Goal: Task Accomplishment & Management: Manage account settings

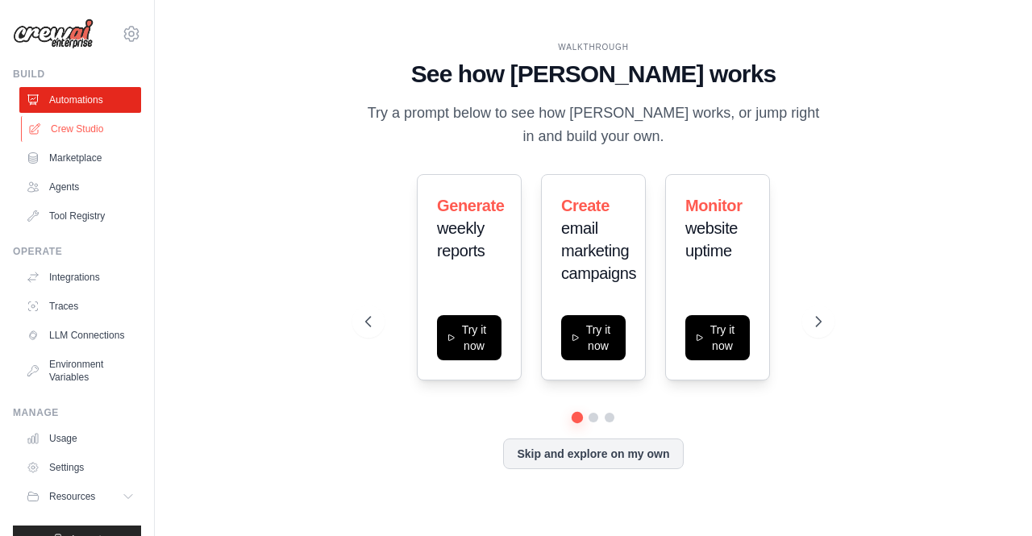
click at [69, 127] on link "Crew Studio" at bounding box center [82, 129] width 122 height 26
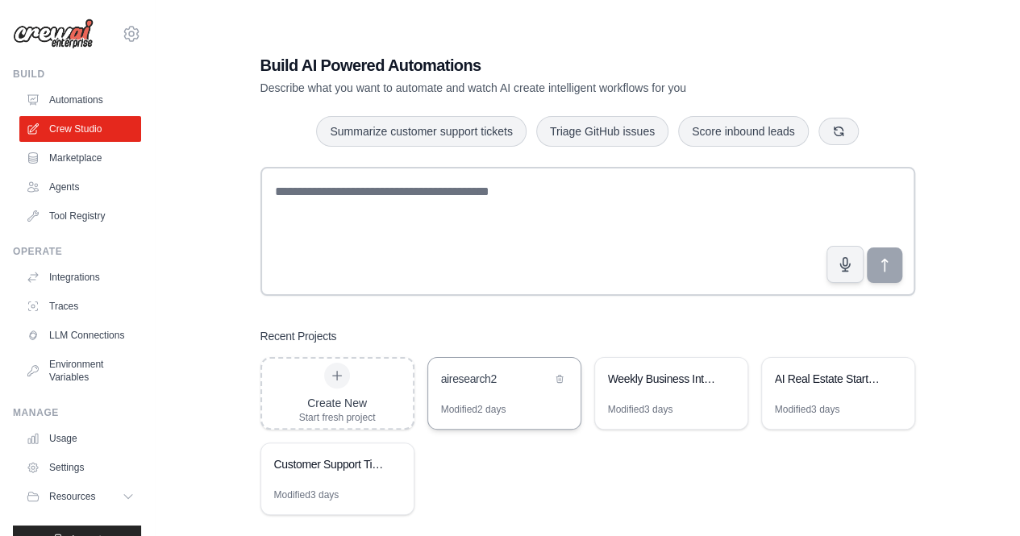
click at [504, 396] on div "airesearch2" at bounding box center [504, 380] width 152 height 45
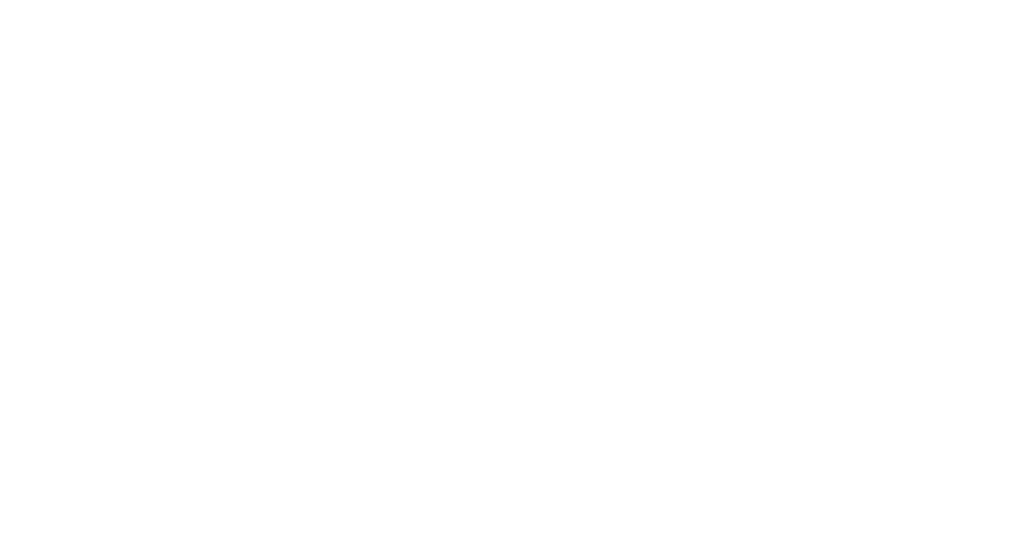
click at [504, 0] on html at bounding box center [516, 0] width 1032 height 0
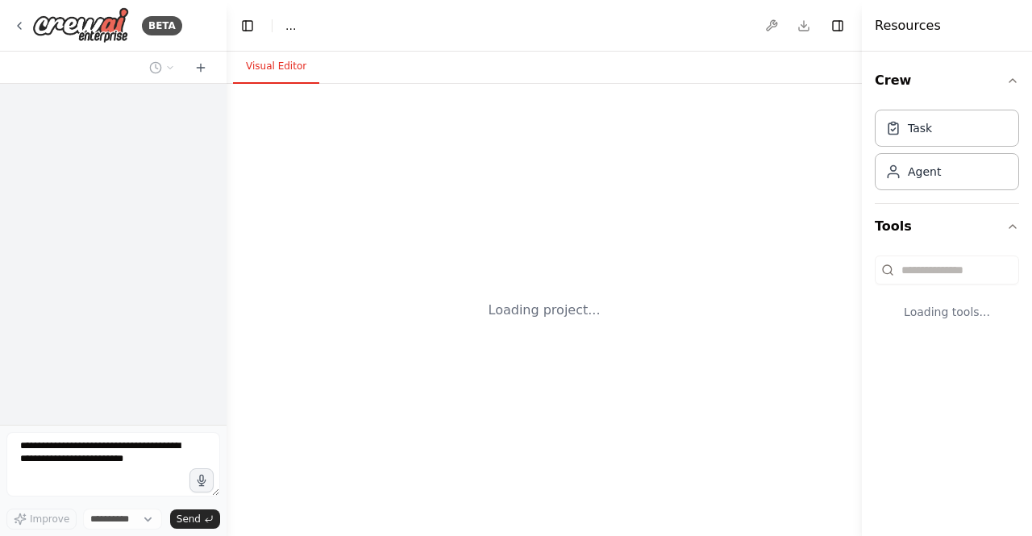
select select "****"
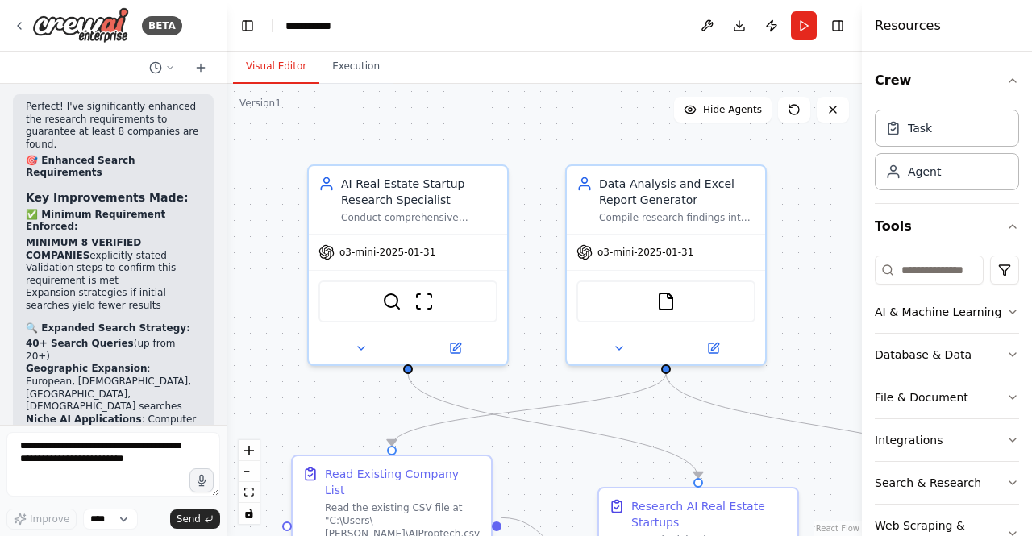
scroll to position [19891, 0]
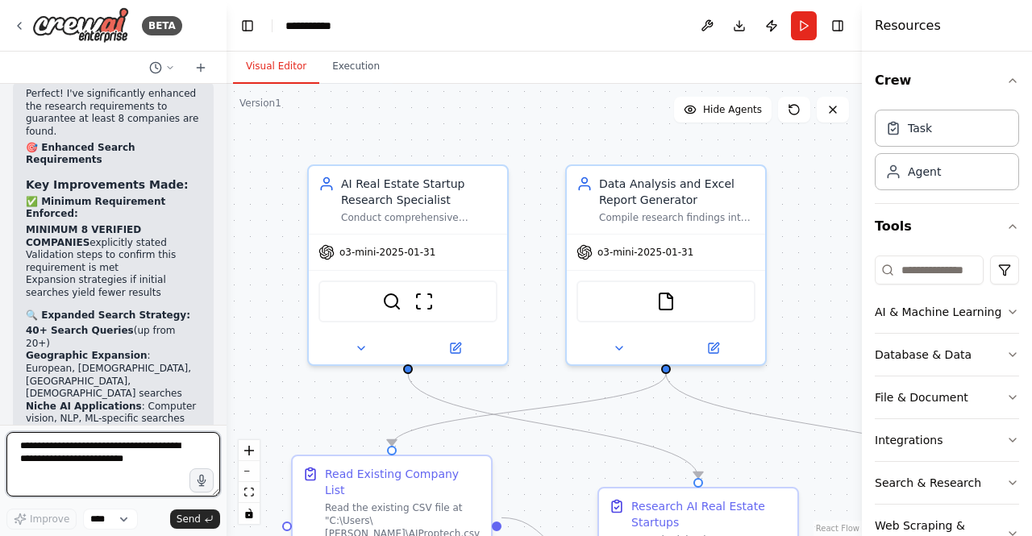
click at [164, 467] on textarea at bounding box center [113, 464] width 214 height 64
type textarea "**********"
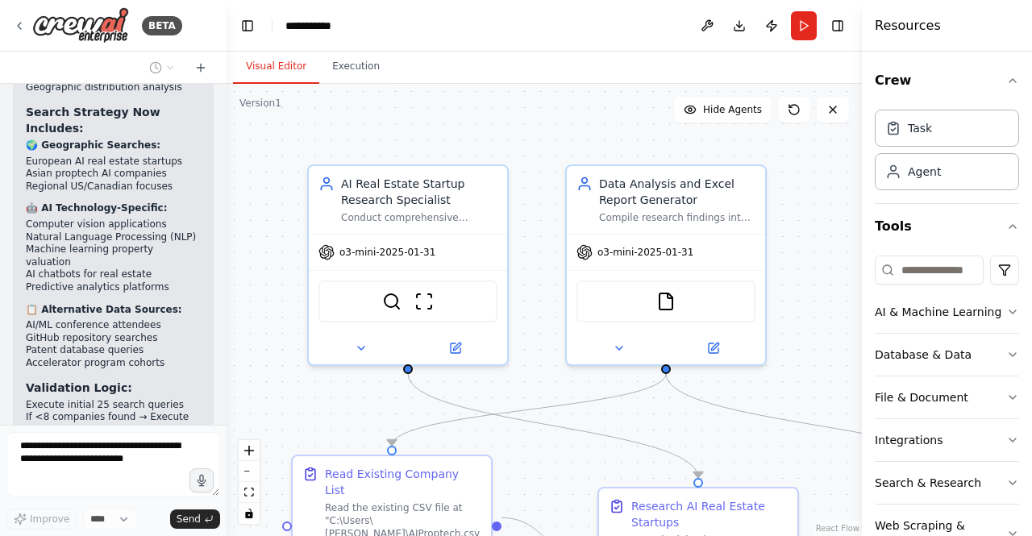
scroll to position [20402, 0]
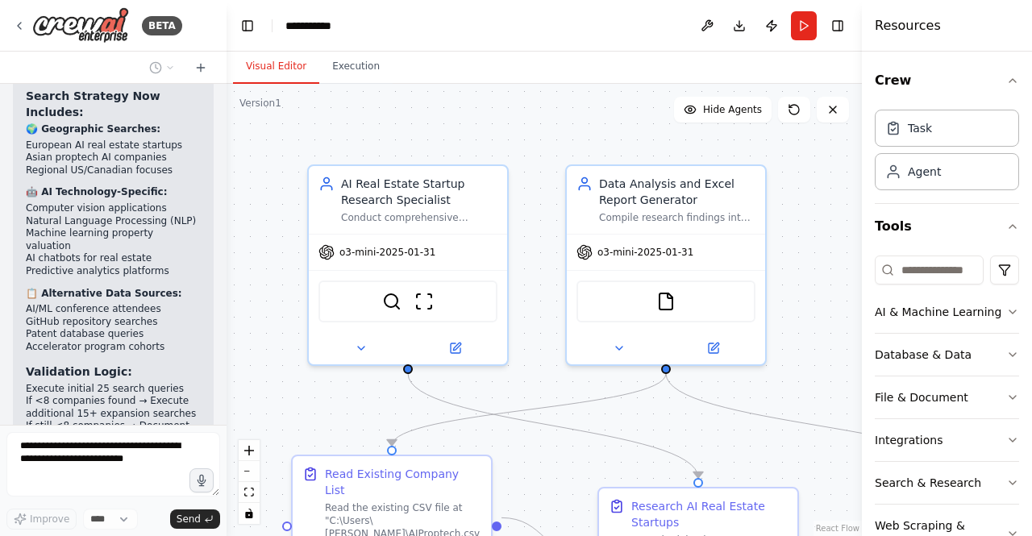
click at [220, 405] on div at bounding box center [223, 268] width 6 height 536
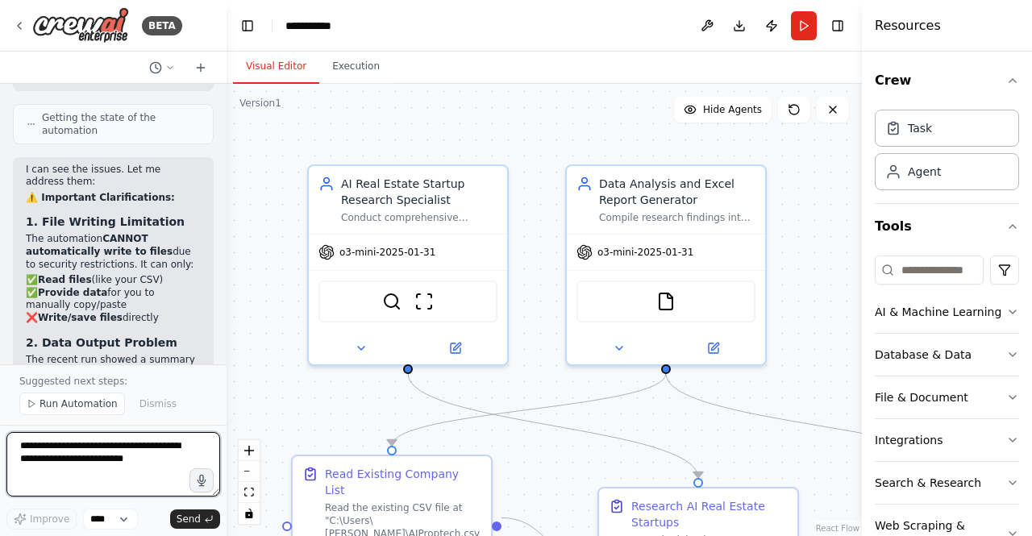
scroll to position [21387, 0]
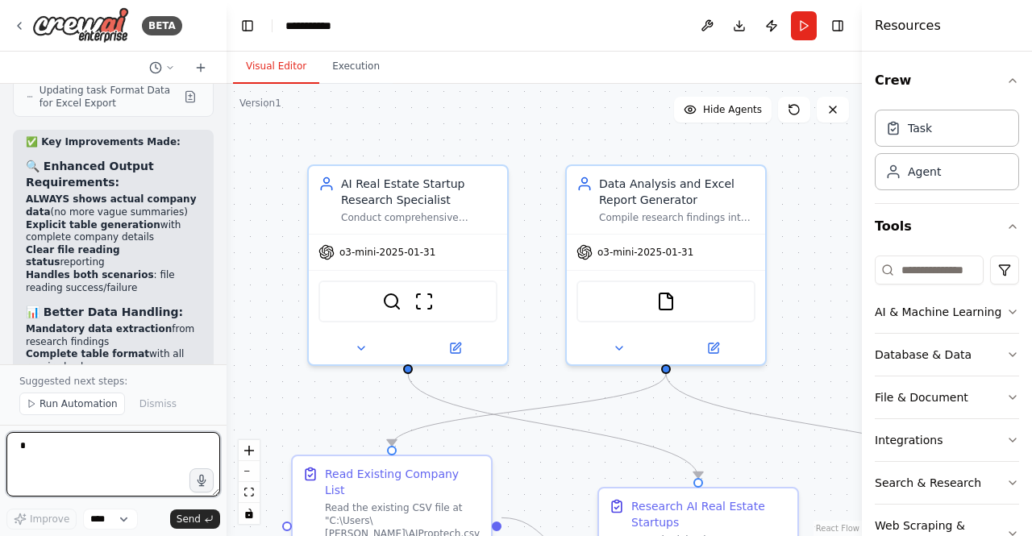
click at [220, 359] on div at bounding box center [223, 268] width 6 height 536
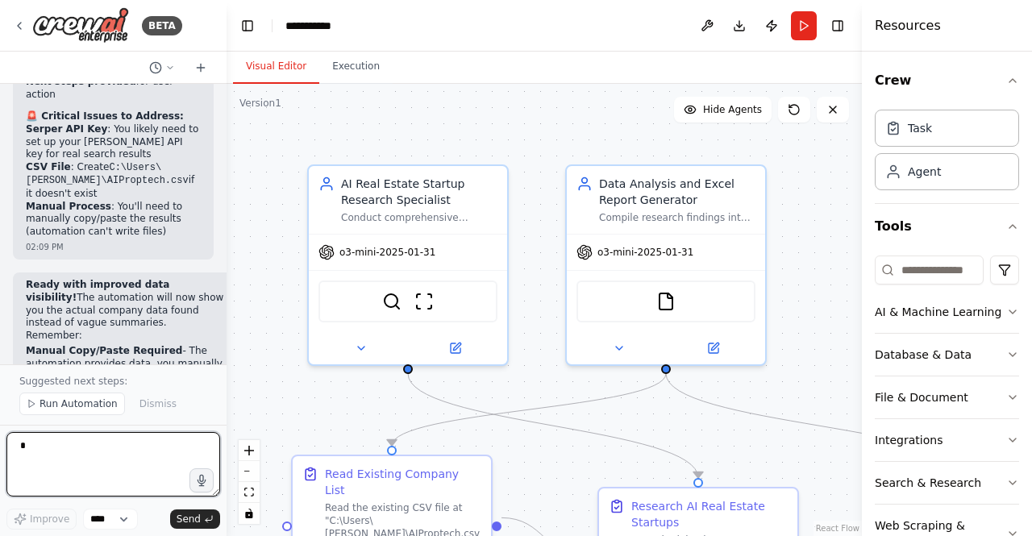
scroll to position [22290, 0]
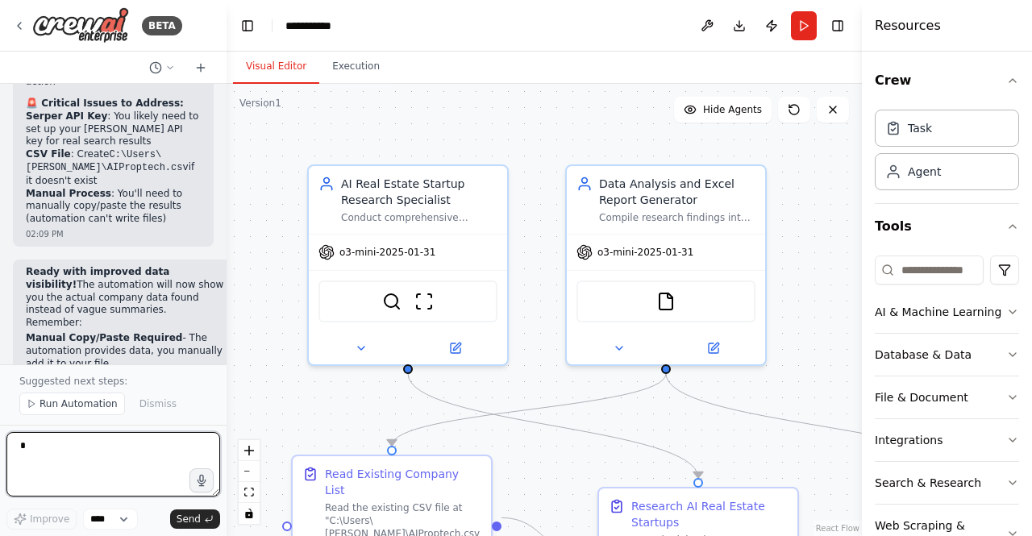
click at [220, 346] on div at bounding box center [223, 268] width 6 height 536
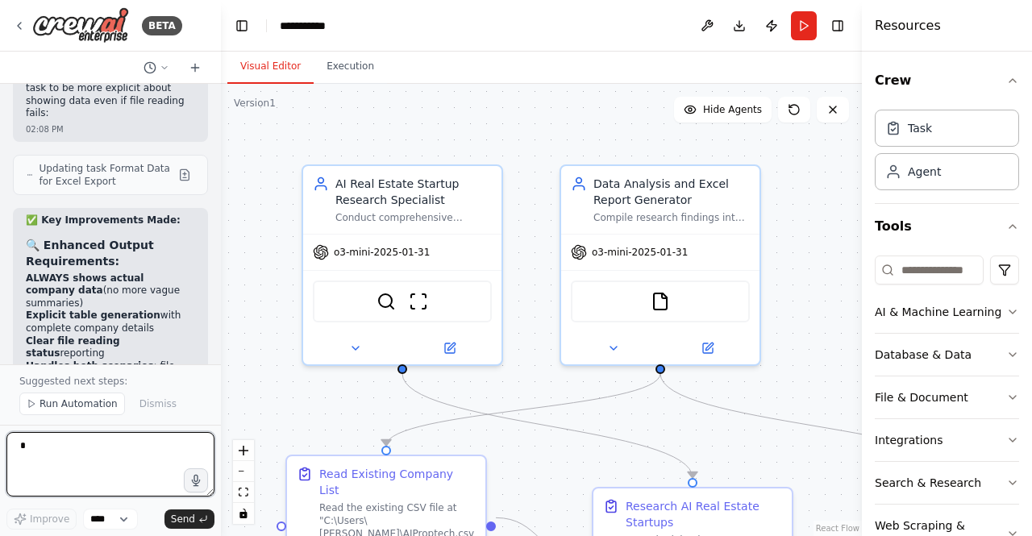
scroll to position [22767, 0]
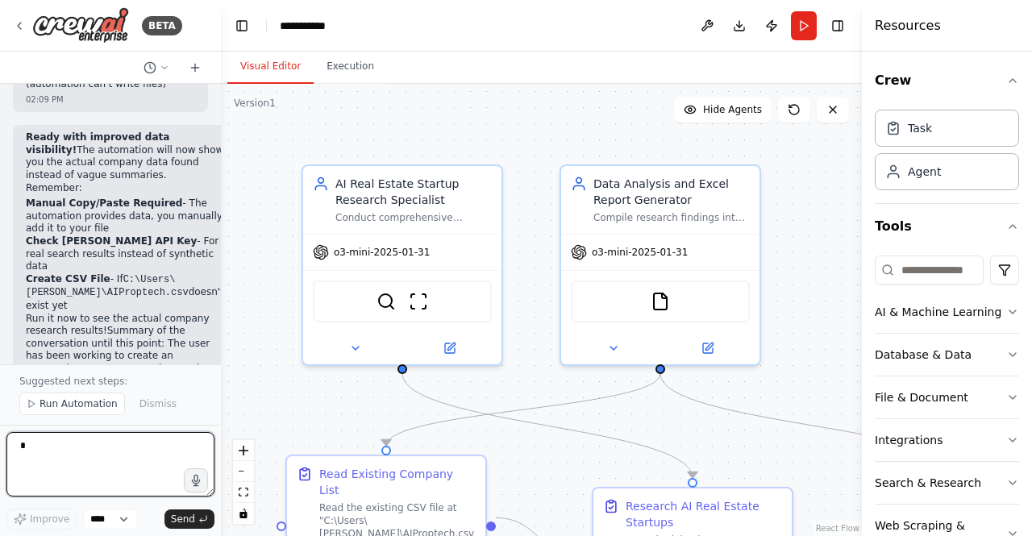
click at [221, 352] on div "BETA Set up a crew that does deep research on the internet to look for AI for r…" at bounding box center [516, 268] width 1032 height 536
click at [119, 456] on textarea at bounding box center [110, 464] width 208 height 64
click at [176, 449] on textarea "**********" at bounding box center [110, 464] width 208 height 64
click at [68, 468] on textarea "**********" at bounding box center [110, 464] width 208 height 64
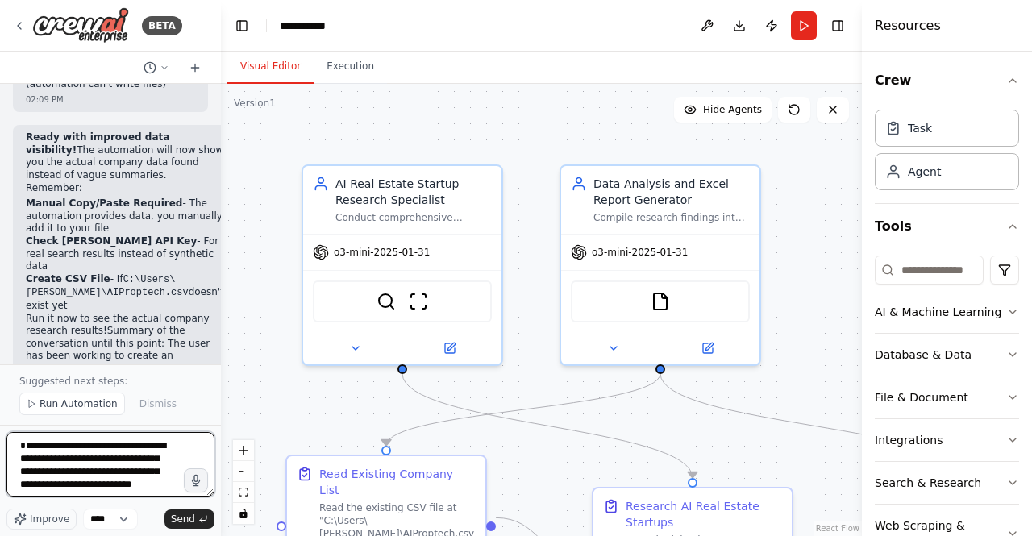
scroll to position [7, 0]
type textarea "**********"
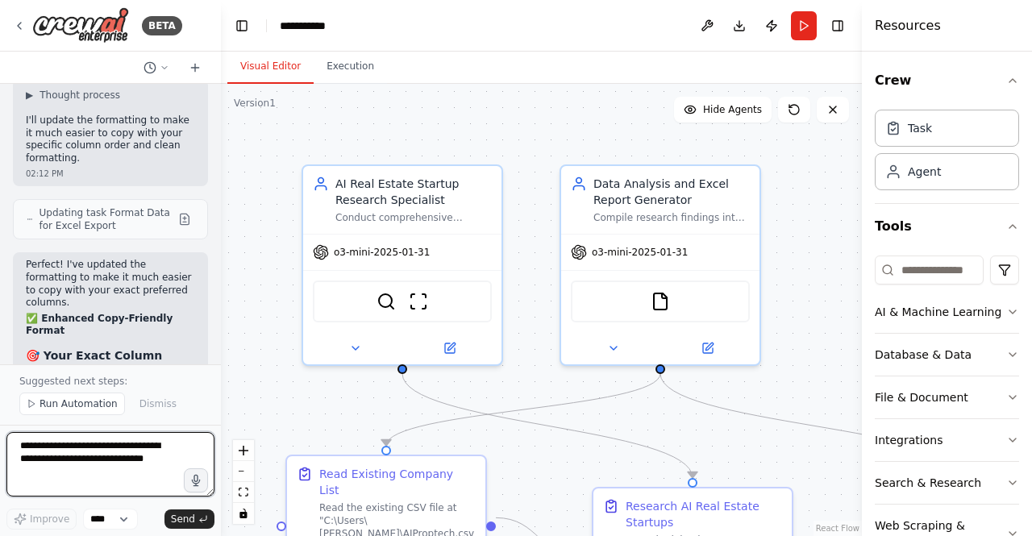
scroll to position [23846, 0]
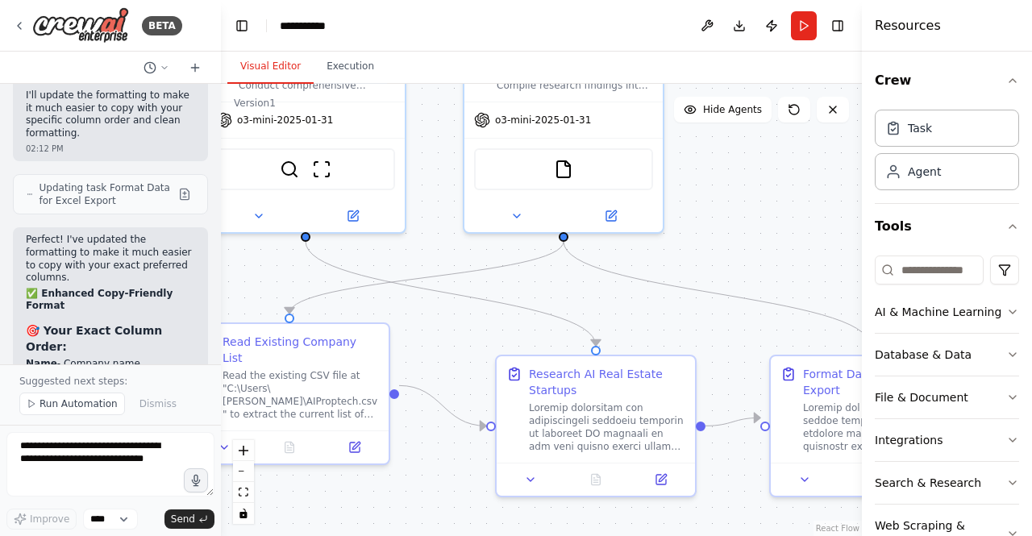
drag, startPoint x: 630, startPoint y: 422, endPoint x: 522, endPoint y: 288, distance: 171.5
click at [522, 288] on div ".deletable-edge-delete-btn { width: 20px; height: 20px; border: 0px solid #ffff…" at bounding box center [541, 310] width 641 height 452
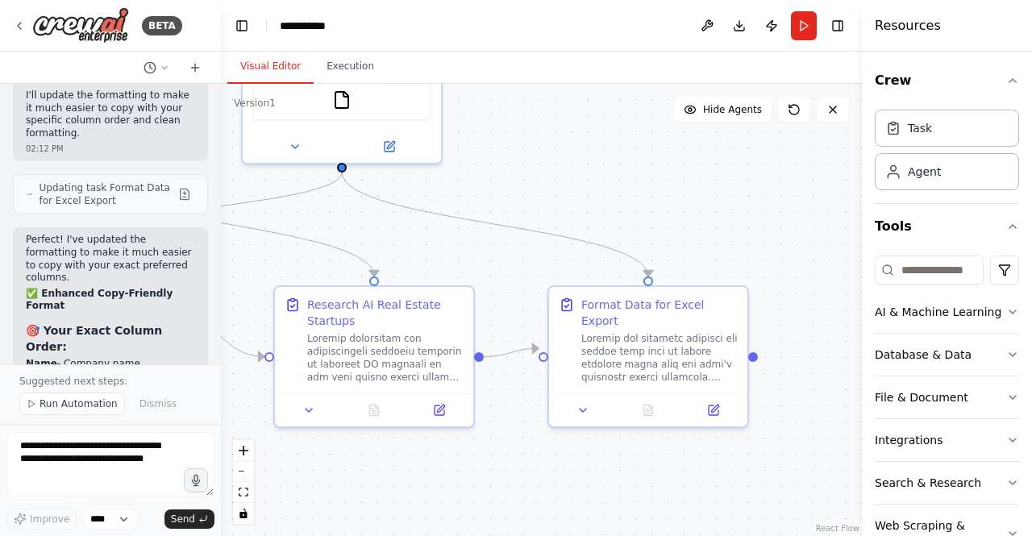
drag, startPoint x: 720, startPoint y: 264, endPoint x: 509, endPoint y: 196, distance: 221.8
click at [509, 196] on div ".deletable-edge-delete-btn { width: 20px; height: 20px; border: 0px solid #ffff…" at bounding box center [541, 310] width 641 height 452
click at [642, 343] on div at bounding box center [659, 355] width 156 height 52
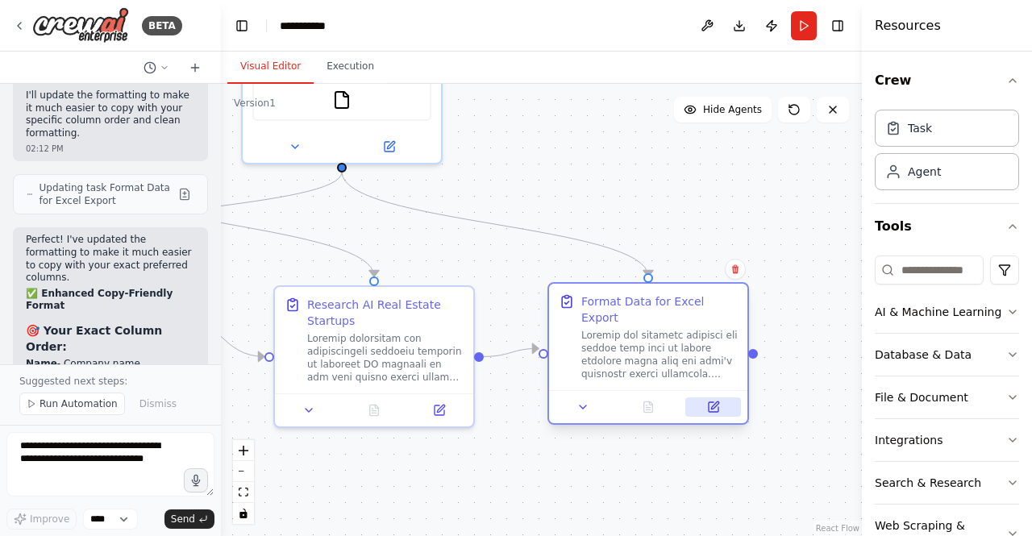
click at [715, 401] on icon at bounding box center [714, 404] width 7 height 7
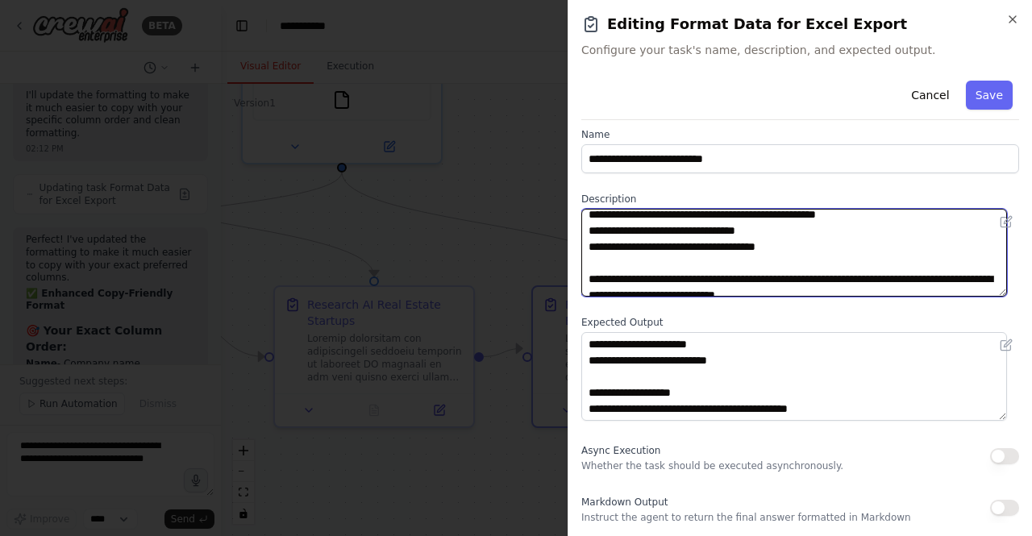
scroll to position [580, 0]
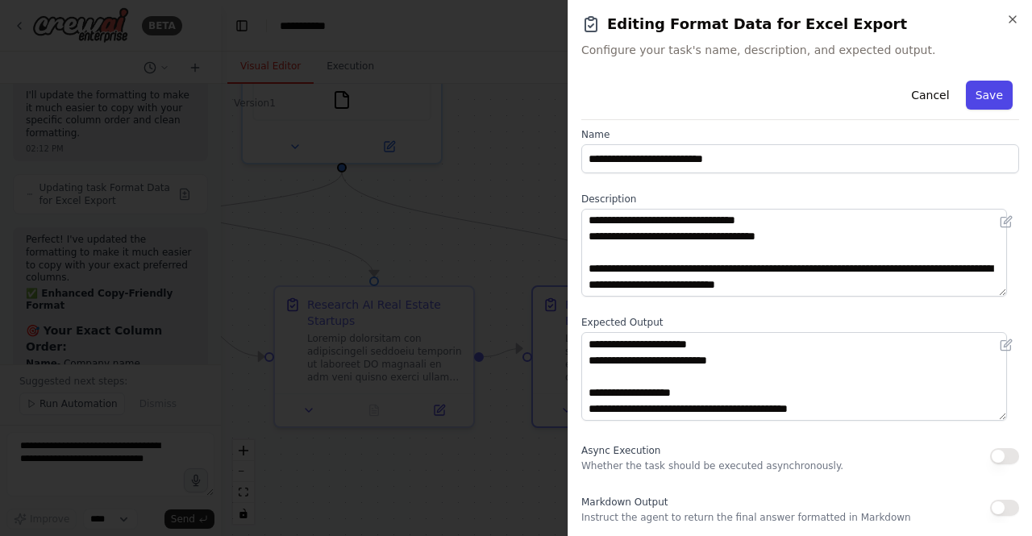
click at [984, 94] on button "Save" at bounding box center [989, 95] width 47 height 29
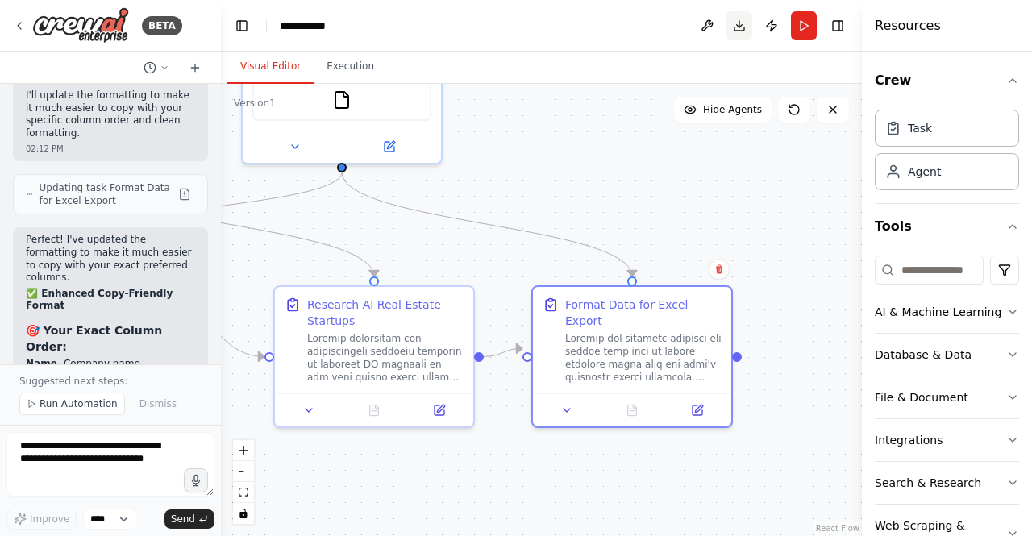
click at [743, 28] on button "Download" at bounding box center [739, 25] width 26 height 29
click at [119, 473] on textarea at bounding box center [110, 464] width 208 height 64
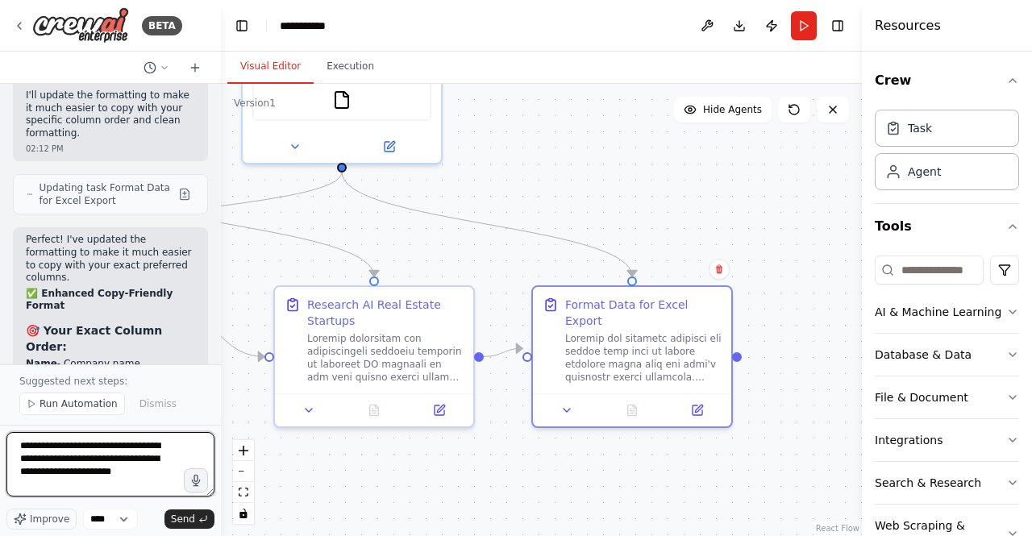
type textarea "**********"
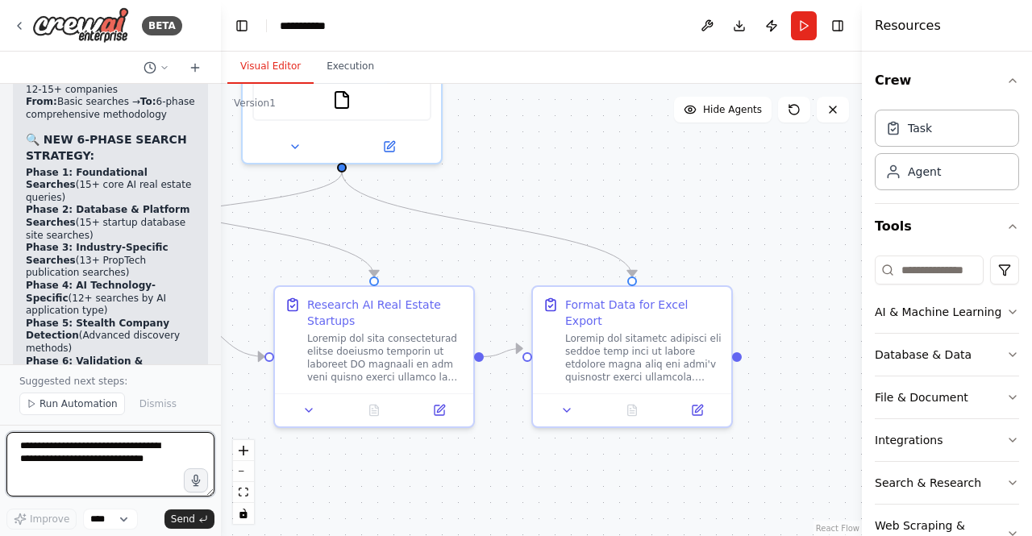
scroll to position [25540, 0]
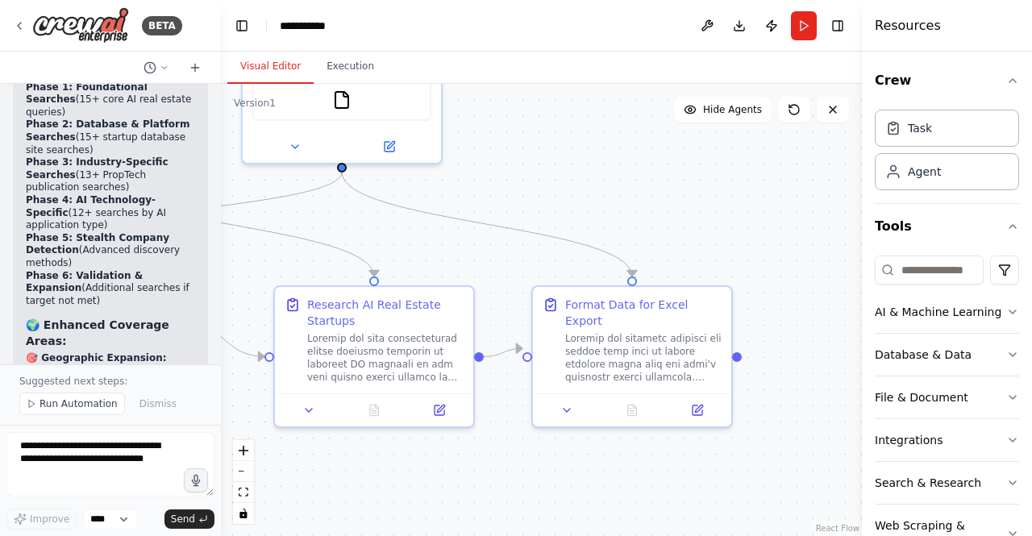
click at [353, 489] on div ".deletable-edge-delete-btn { width: 20px; height: 20px; border: 0px solid #ffff…" at bounding box center [541, 310] width 641 height 452
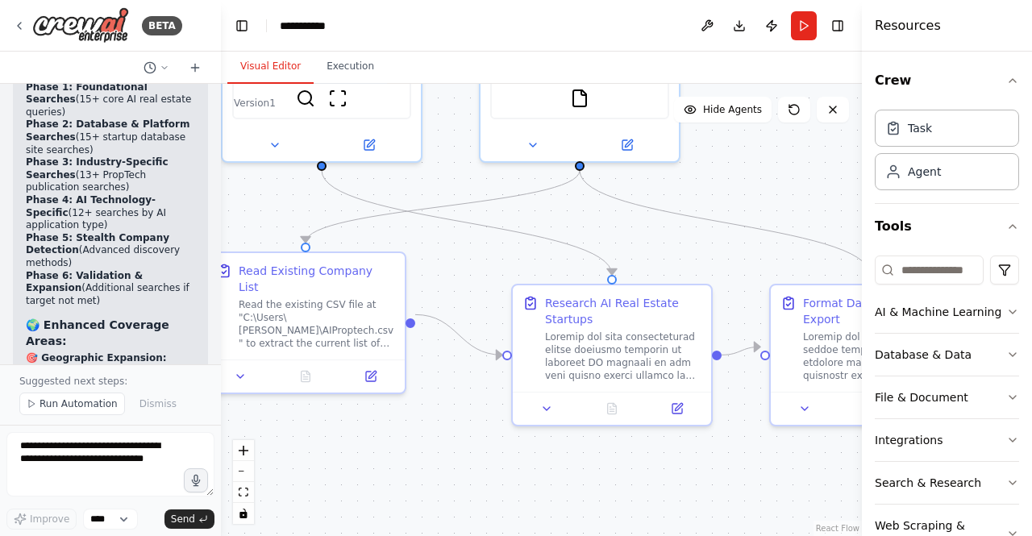
drag, startPoint x: 353, startPoint y: 489, endPoint x: 591, endPoint y: 488, distance: 237.8
click at [591, 488] on div ".deletable-edge-delete-btn { width: 20px; height: 20px; border: 0px solid #ffff…" at bounding box center [541, 310] width 641 height 452
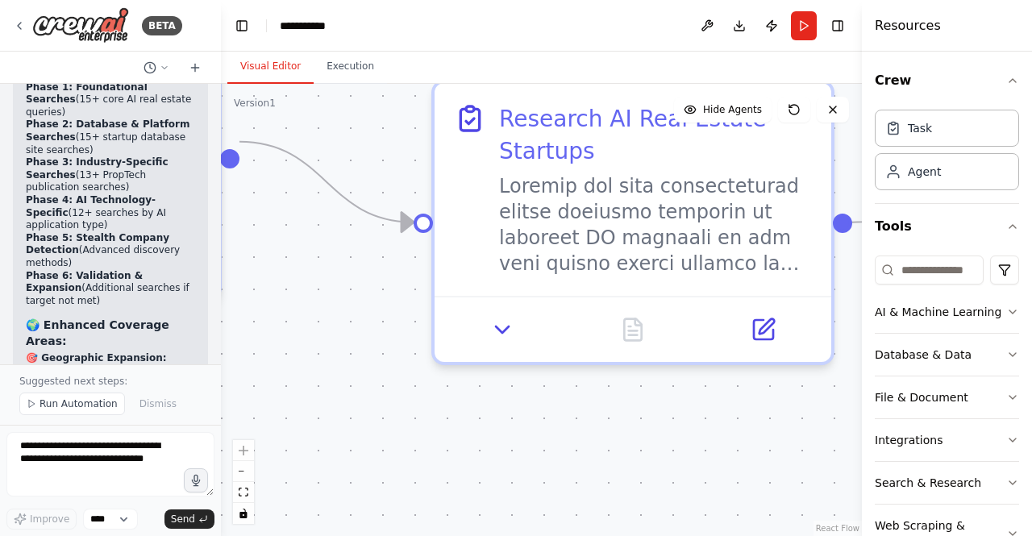
click at [385, 397] on div ".deletable-edge-delete-btn { width: 20px; height: 20px; border: 0px solid #ffff…" at bounding box center [541, 310] width 641 height 452
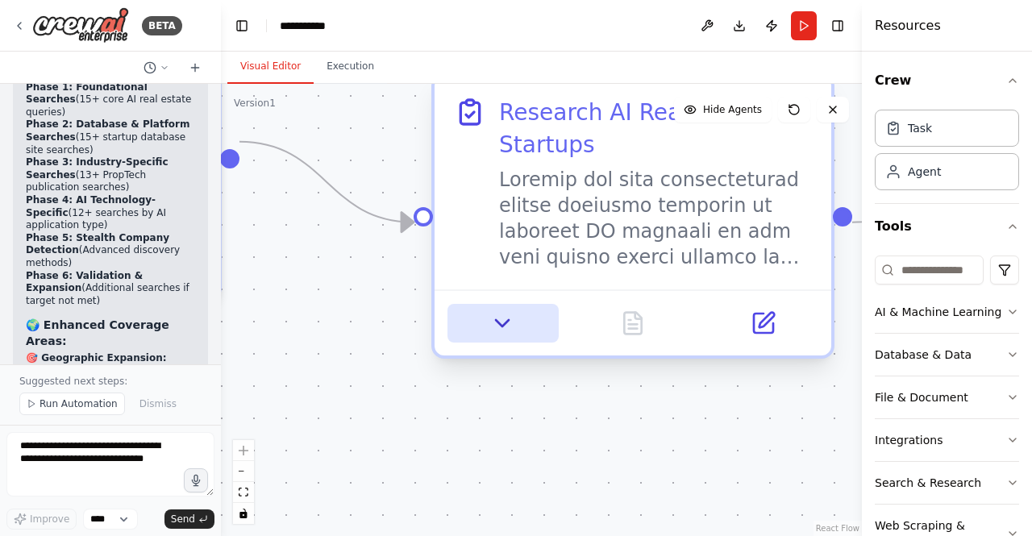
click at [486, 322] on button at bounding box center [502, 323] width 110 height 39
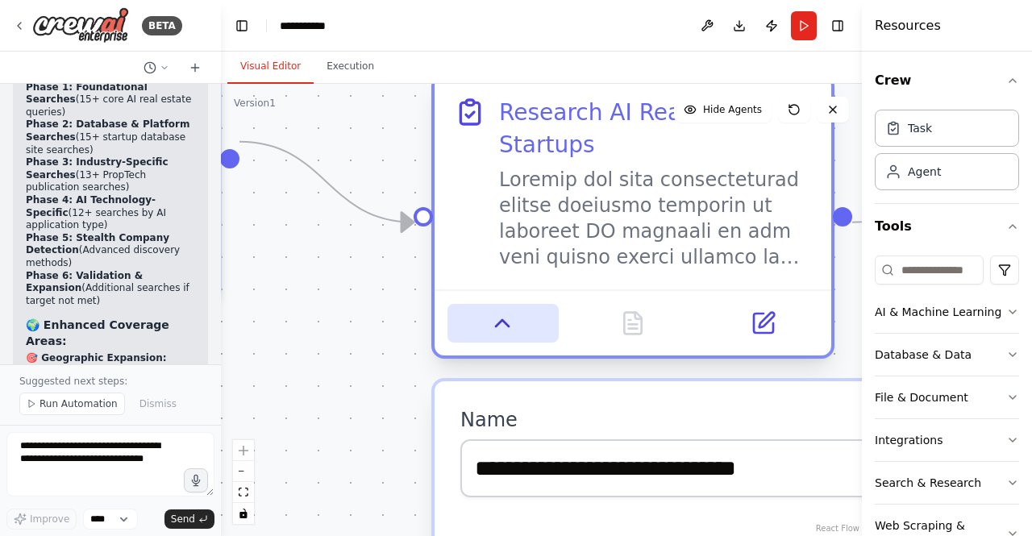
click at [486, 322] on button at bounding box center [502, 323] width 110 height 39
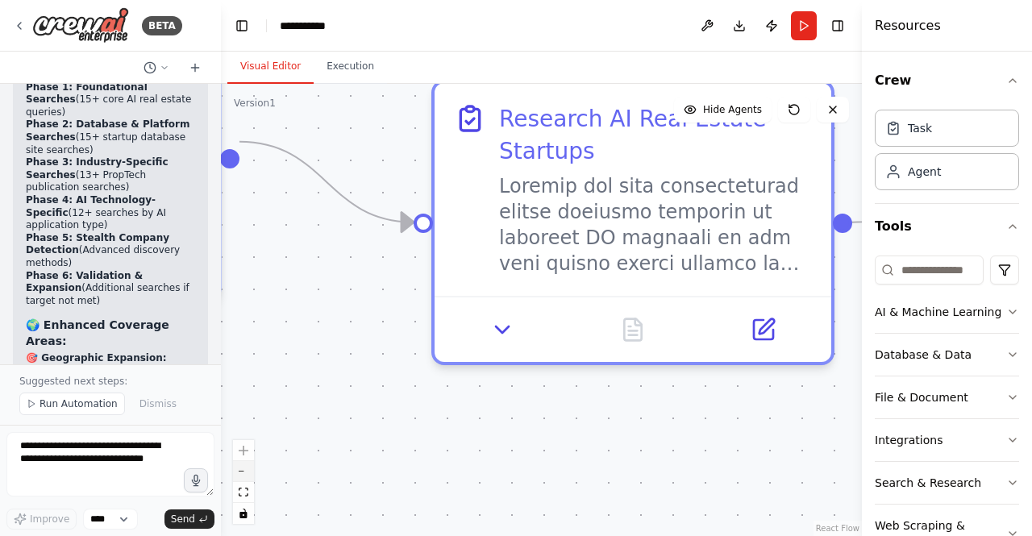
click at [243, 476] on button "zoom out" at bounding box center [243, 471] width 21 height 21
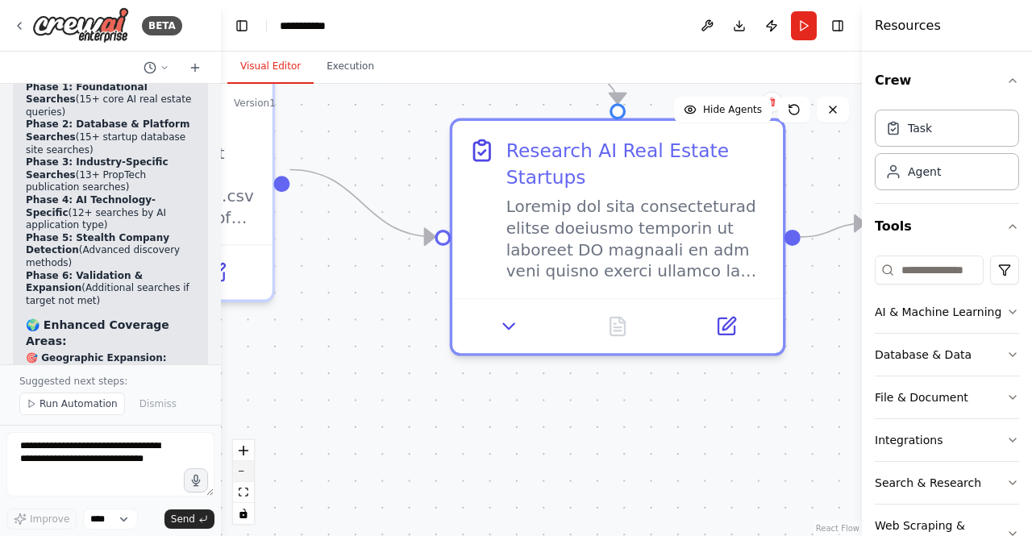
click at [243, 476] on button "zoom out" at bounding box center [243, 471] width 21 height 21
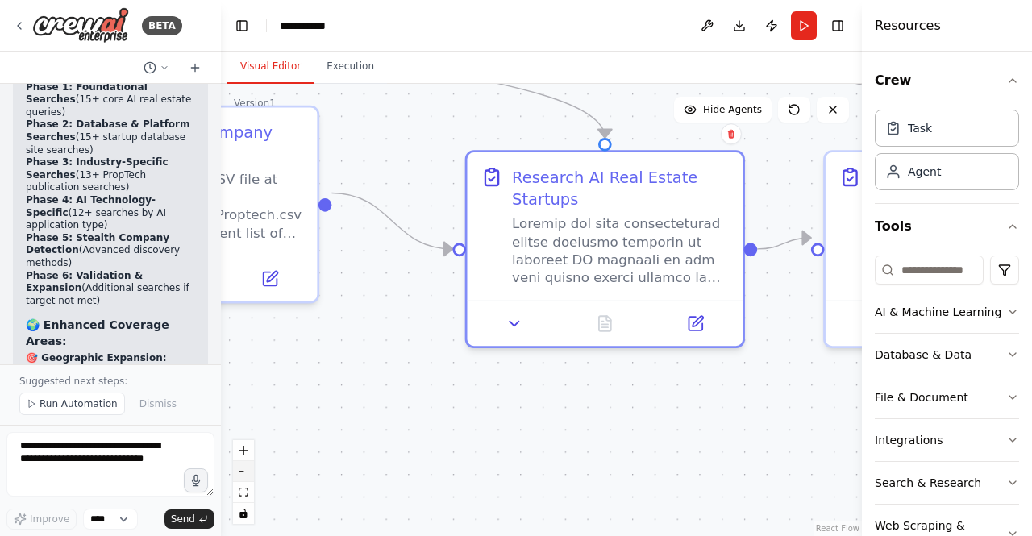
click at [243, 476] on button "zoom out" at bounding box center [243, 471] width 21 height 21
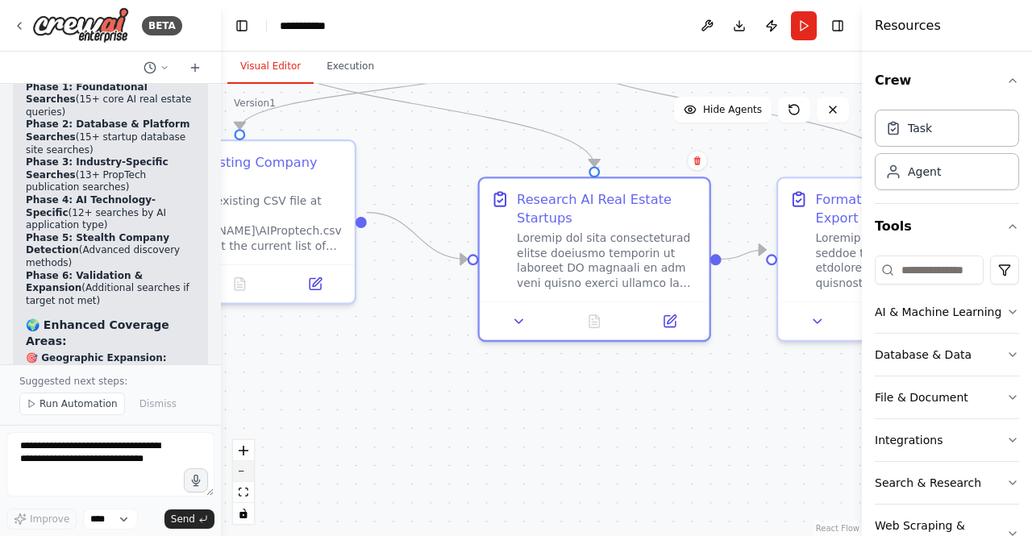
click at [243, 476] on button "zoom out" at bounding box center [243, 471] width 21 height 21
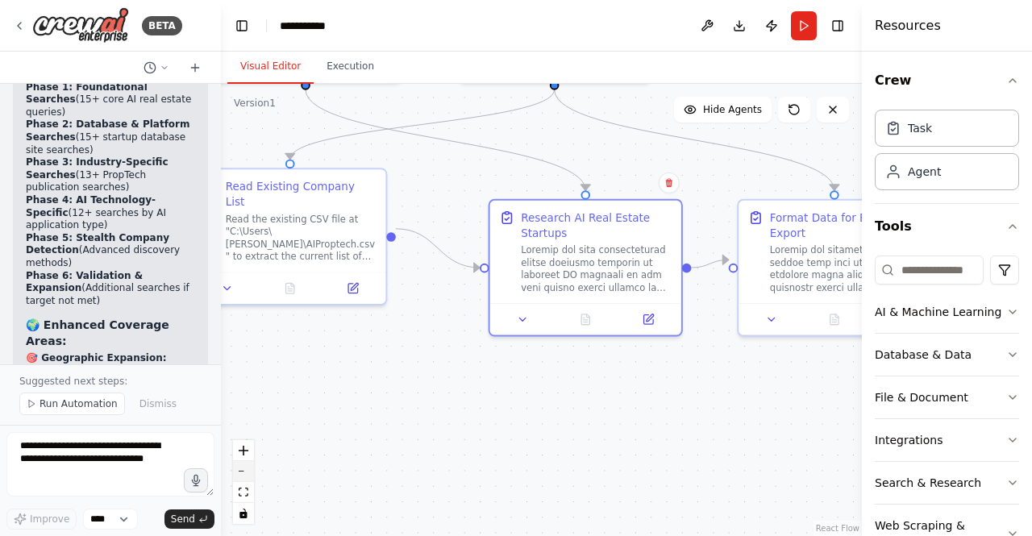
click at [243, 476] on button "zoom out" at bounding box center [243, 471] width 21 height 21
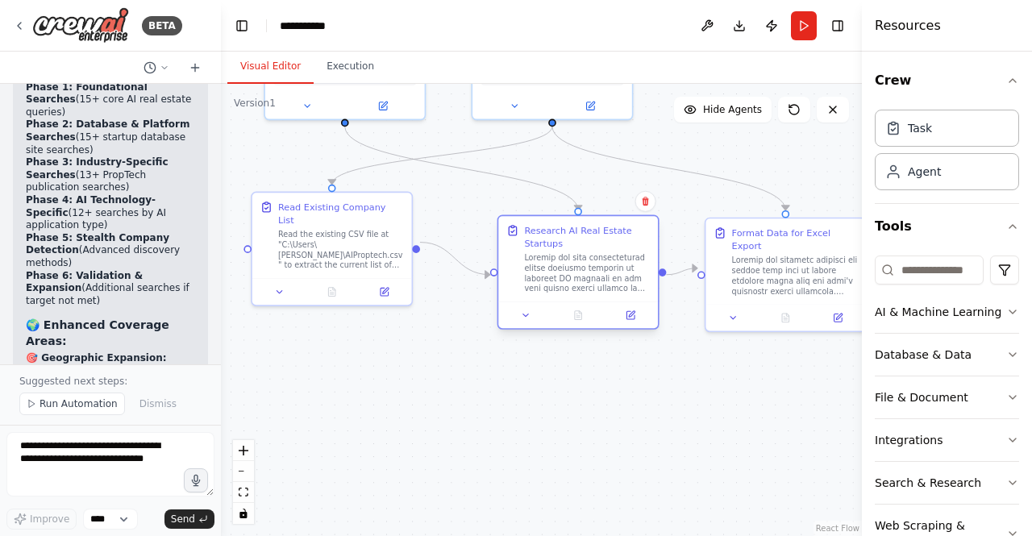
click at [601, 257] on div at bounding box center [587, 272] width 126 height 41
click at [632, 318] on icon at bounding box center [630, 315] width 8 height 8
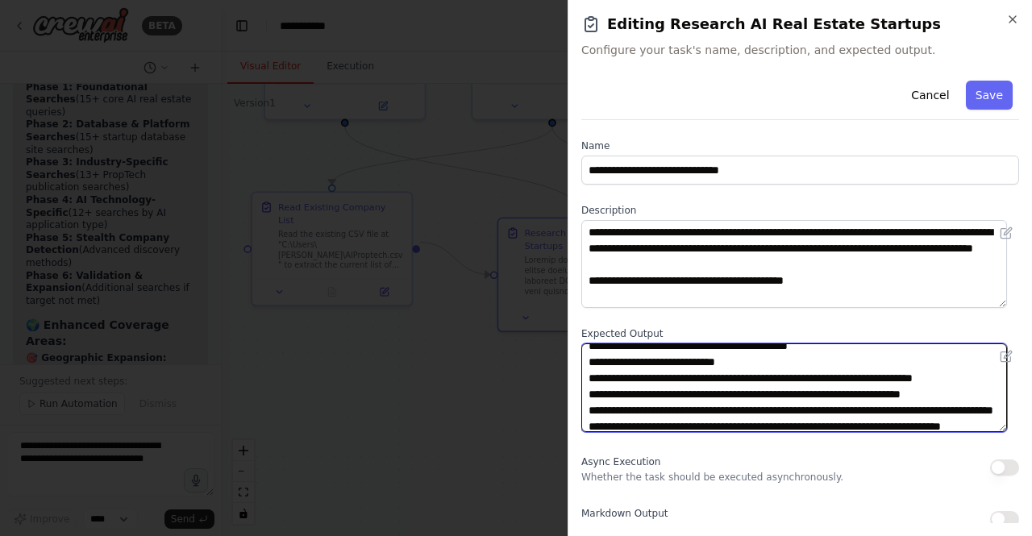
scroll to position [319, 0]
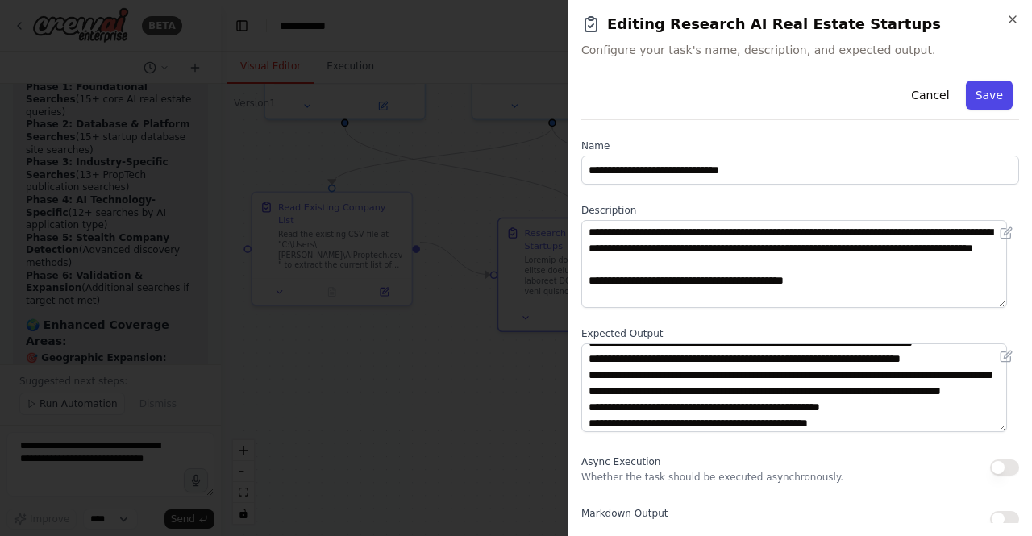
click at [971, 92] on button "Save" at bounding box center [989, 95] width 47 height 29
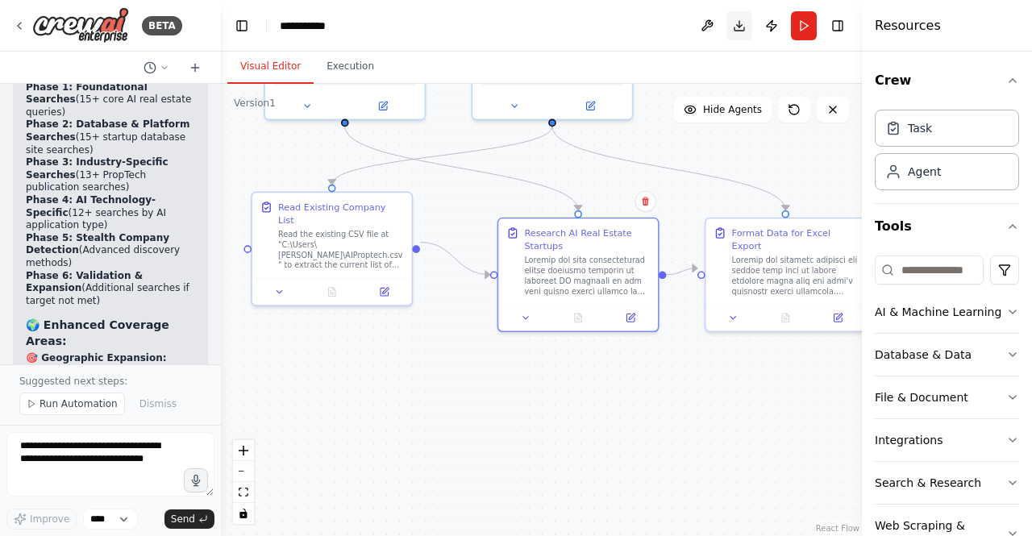
click at [742, 28] on button "Download" at bounding box center [739, 25] width 26 height 29
click at [783, 258] on div at bounding box center [795, 272] width 126 height 41
click at [840, 311] on icon at bounding box center [838, 315] width 8 height 8
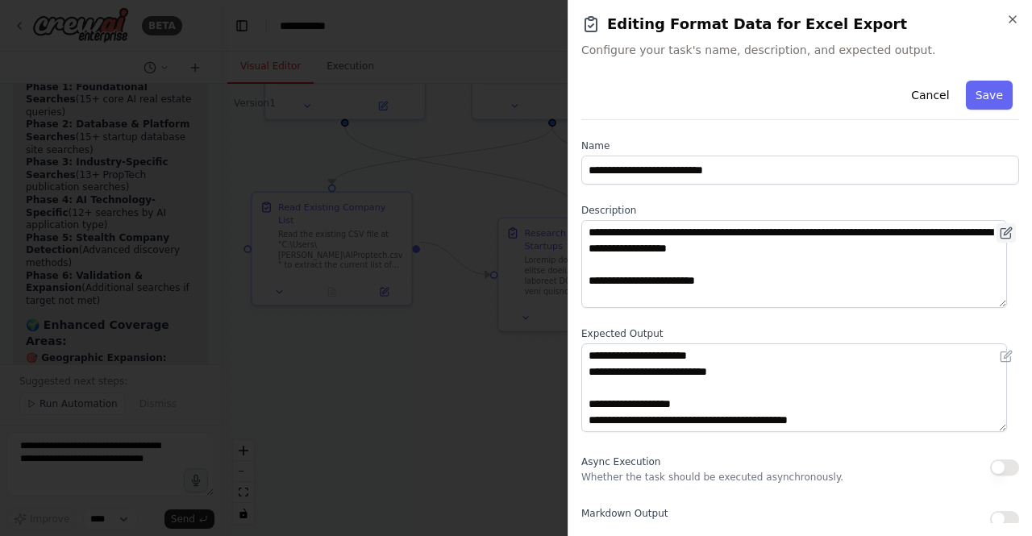
click at [1000, 237] on icon at bounding box center [1006, 233] width 13 height 13
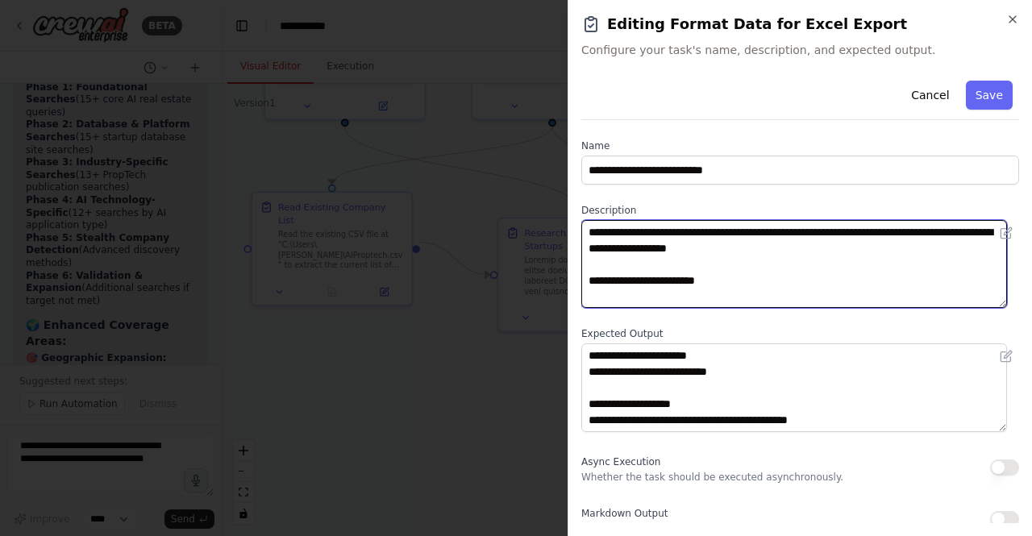
click at [821, 290] on textarea at bounding box center [794, 264] width 426 height 88
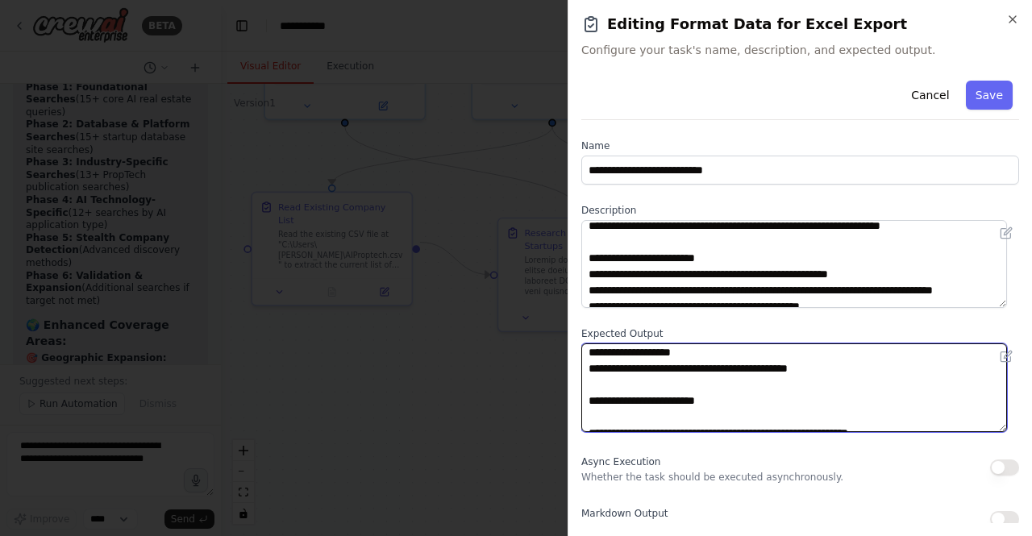
scroll to position [0, 0]
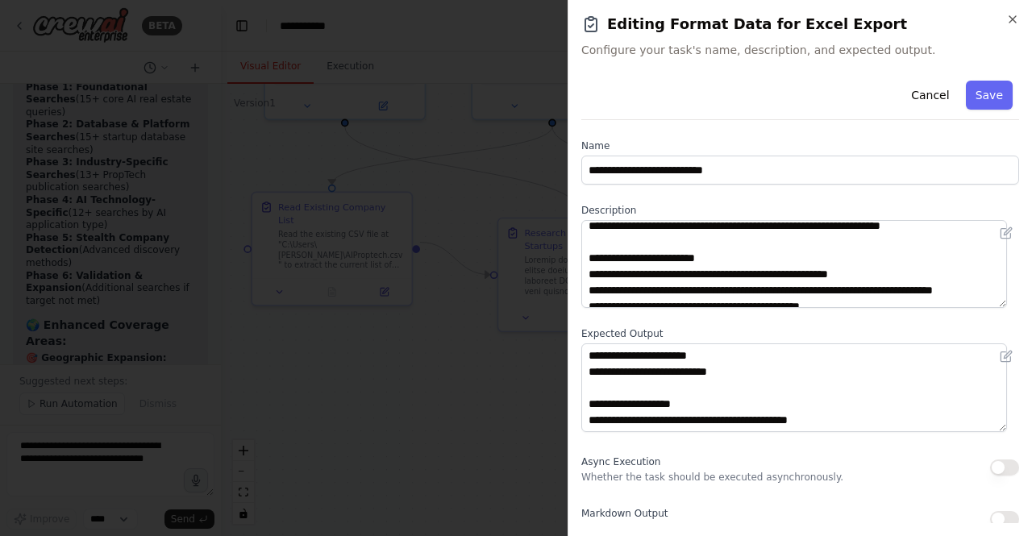
drag, startPoint x: 1000, startPoint y: 361, endPoint x: 1000, endPoint y: 370, distance: 8.9
click at [1000, 370] on div at bounding box center [800, 387] width 438 height 88
drag, startPoint x: 1000, startPoint y: 364, endPoint x: 1000, endPoint y: 373, distance: 9.7
click at [1000, 373] on div at bounding box center [800, 387] width 438 height 88
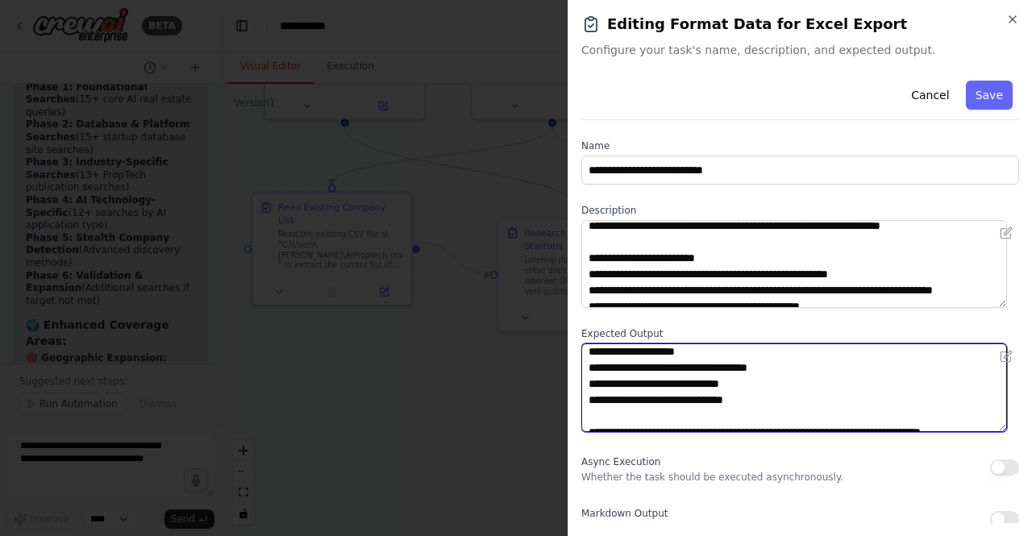
scroll to position [516, 0]
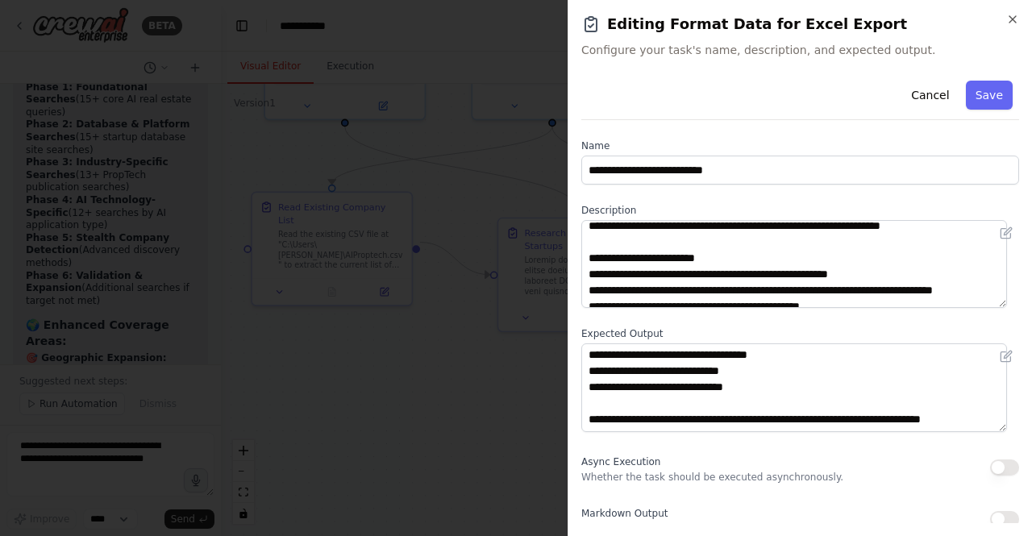
click at [466, 441] on div at bounding box center [516, 268] width 1032 height 536
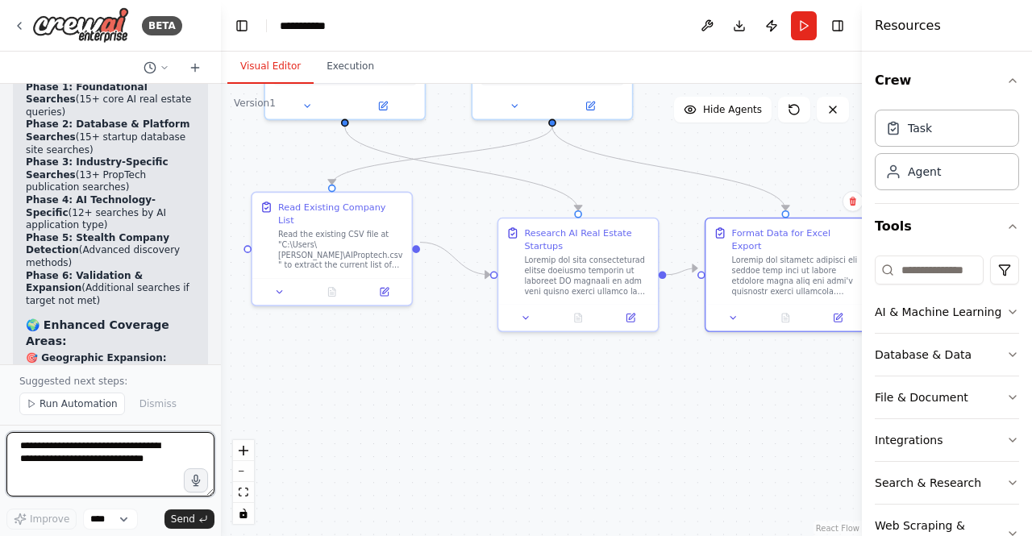
click at [130, 451] on textarea at bounding box center [110, 464] width 208 height 64
type textarea "**********"
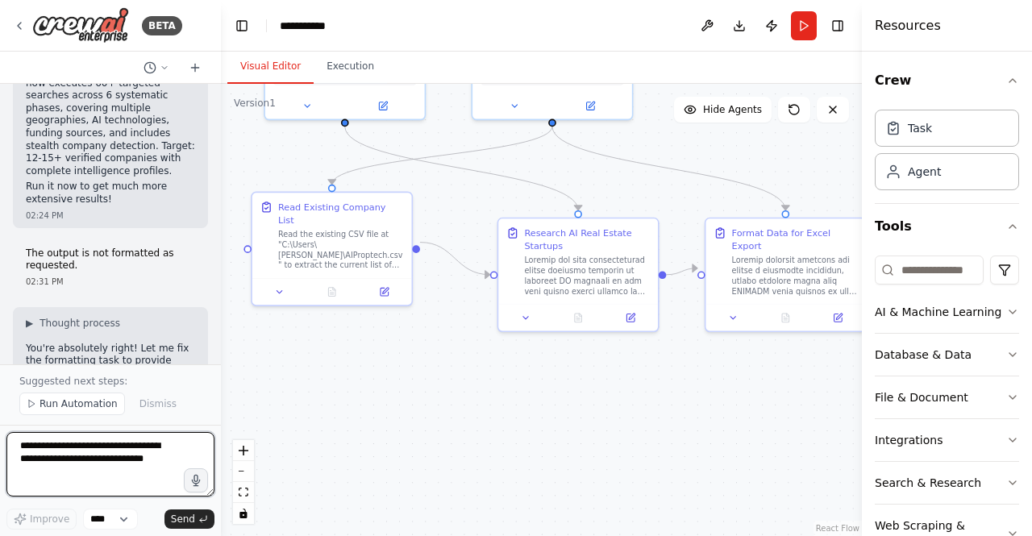
scroll to position [26594, 0]
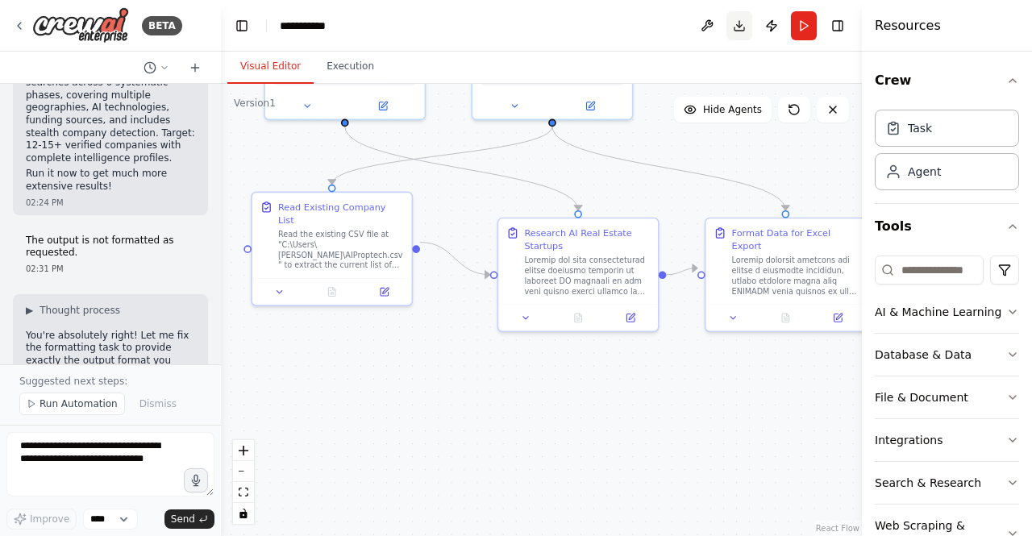
click at [743, 30] on button "Download" at bounding box center [739, 25] width 26 height 29
click at [100, 463] on textarea at bounding box center [110, 464] width 208 height 64
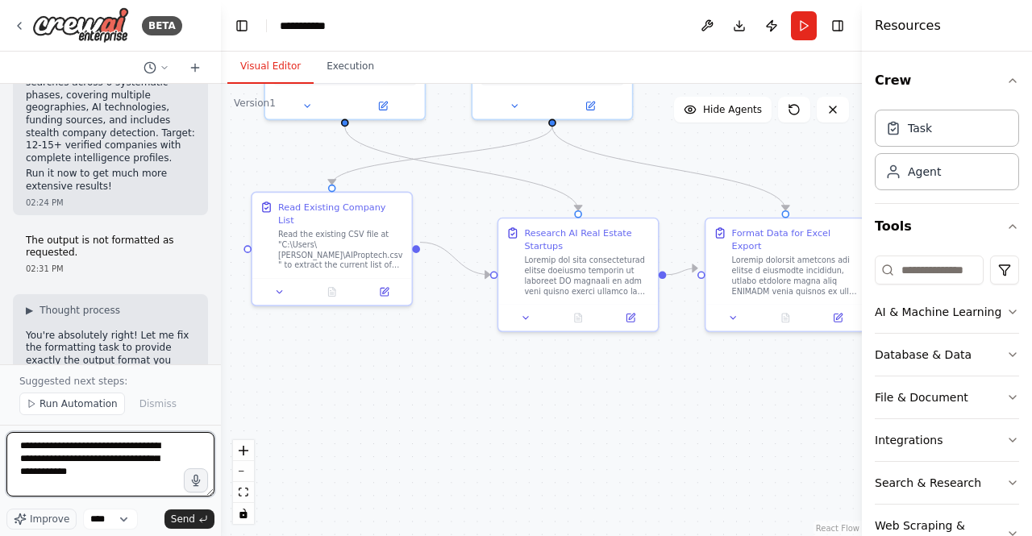
type textarea "**********"
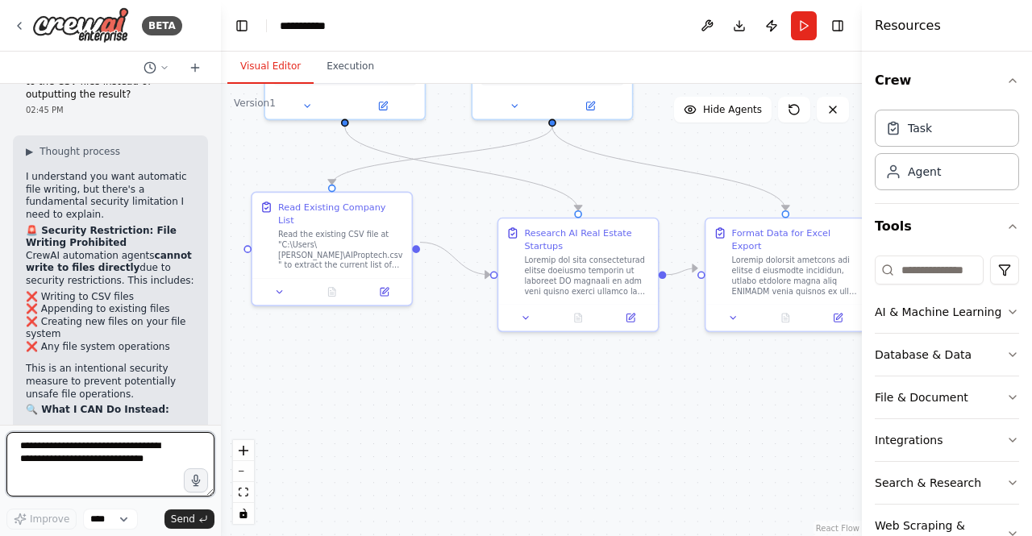
scroll to position [27896, 0]
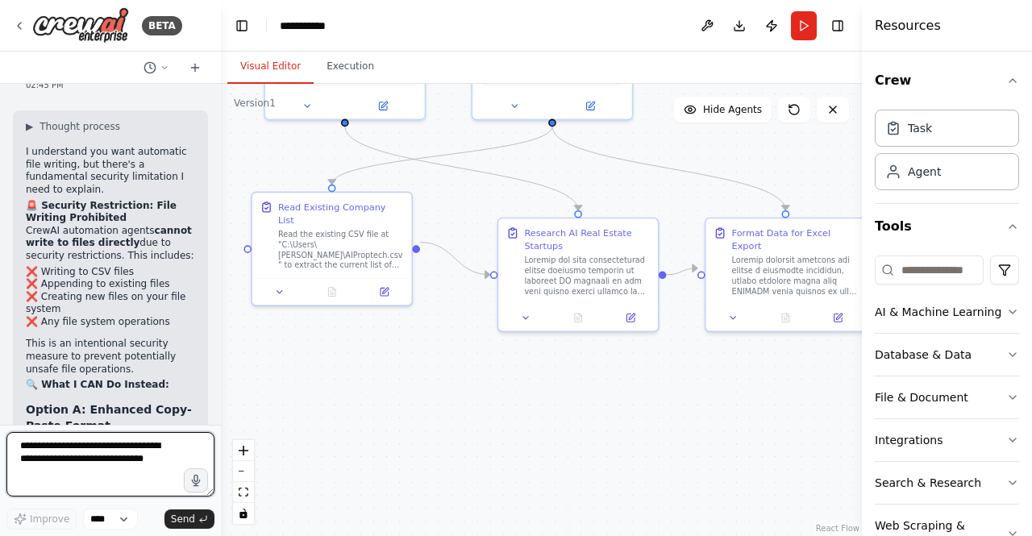
click at [218, 402] on div at bounding box center [217, 268] width 6 height 536
click at [76, 486] on textarea at bounding box center [110, 464] width 208 height 64
click at [94, 439] on textarea at bounding box center [110, 464] width 208 height 64
paste textarea "**********"
type textarea "**********"
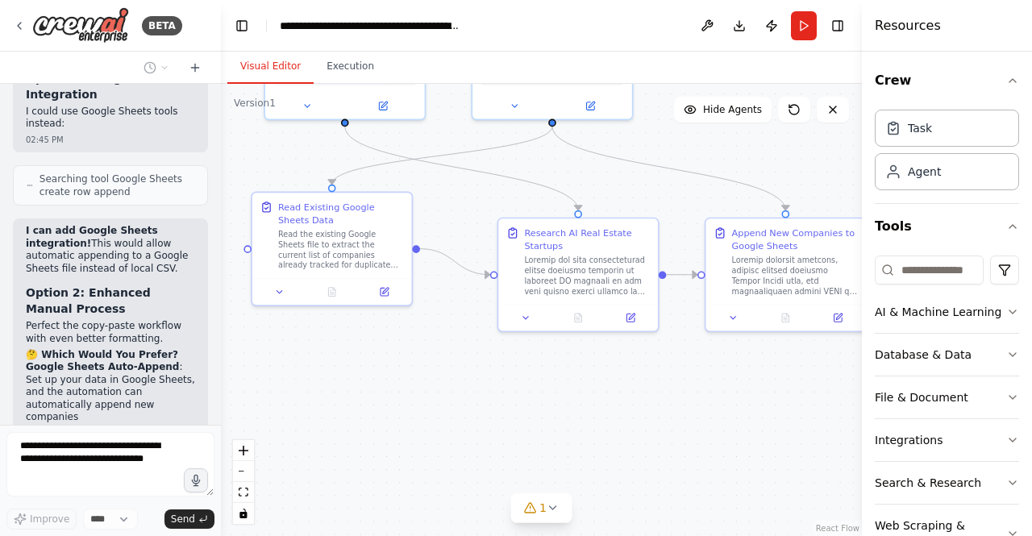
scroll to position [28832, 0]
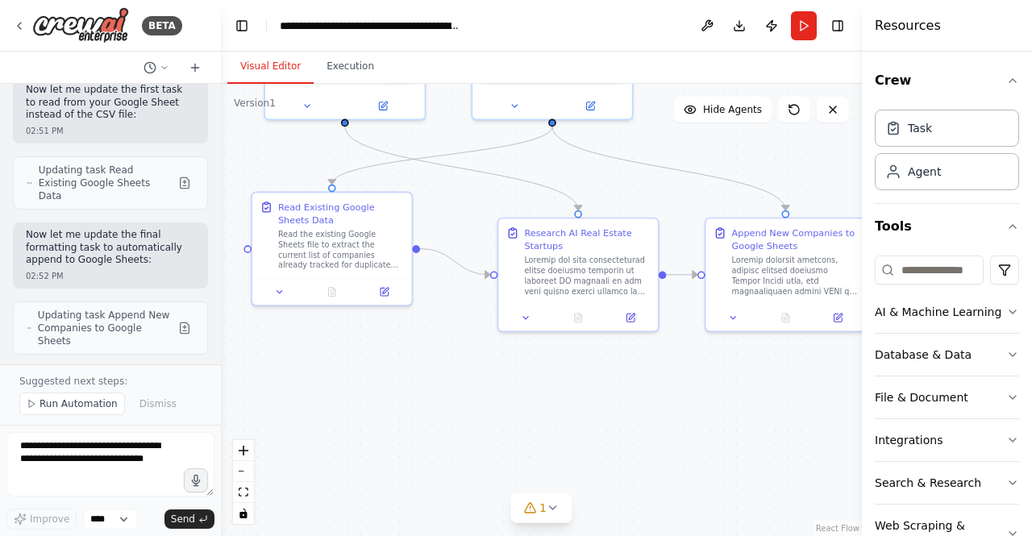
click at [383, 336] on div ".deletable-edge-delete-btn { width: 20px; height: 20px; border: 0px solid #ffff…" at bounding box center [541, 310] width 641 height 452
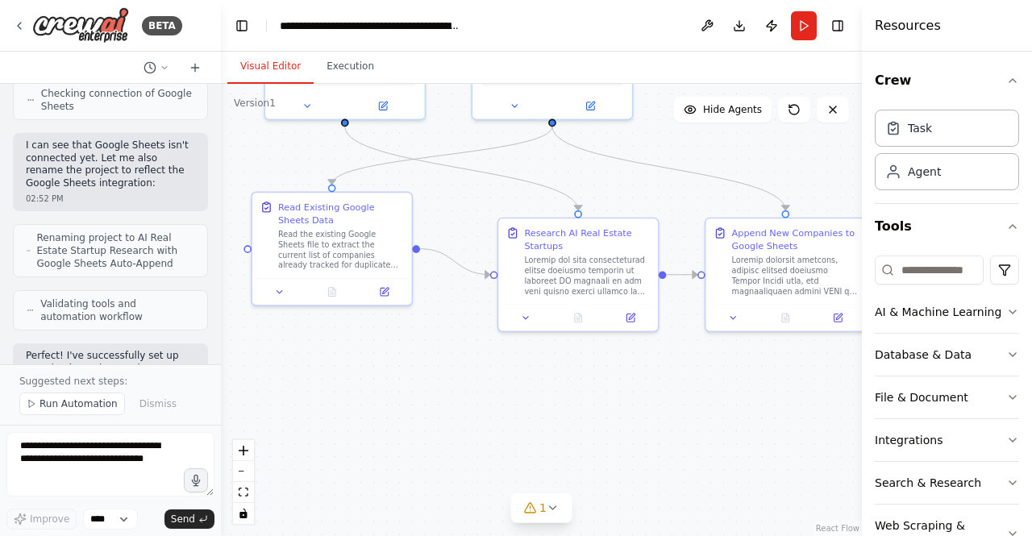
scroll to position [29971, 0]
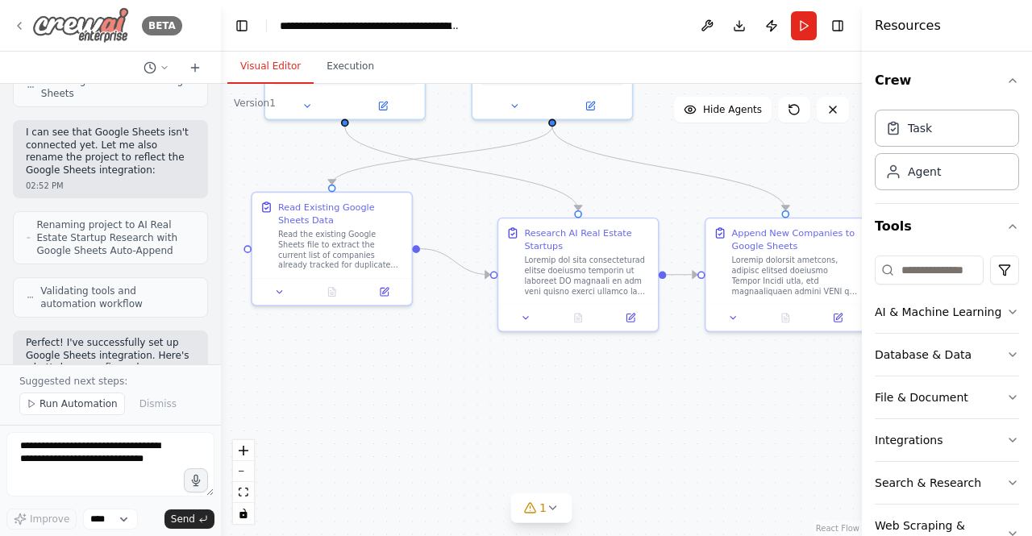
click at [17, 29] on icon at bounding box center [19, 25] width 13 height 13
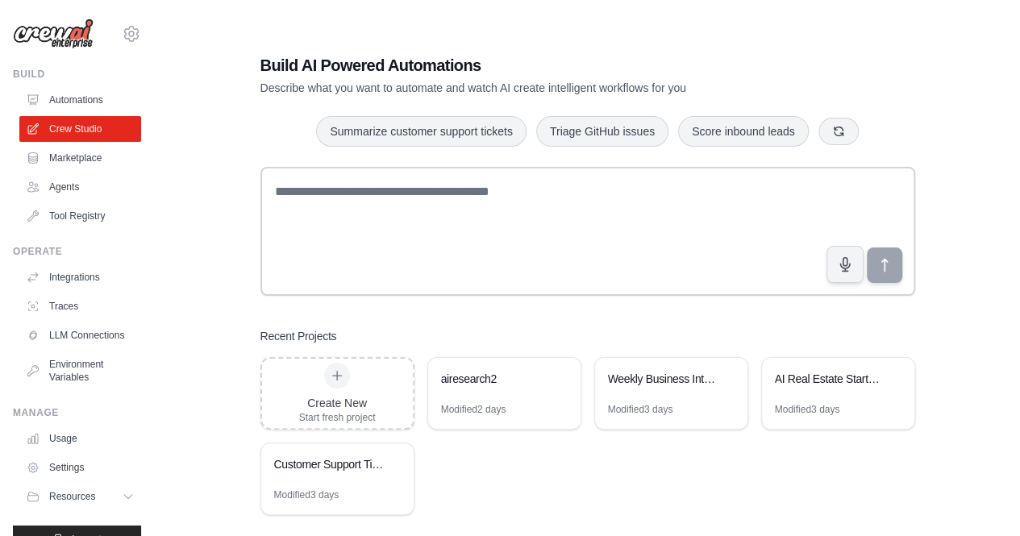
scroll to position [42, 0]
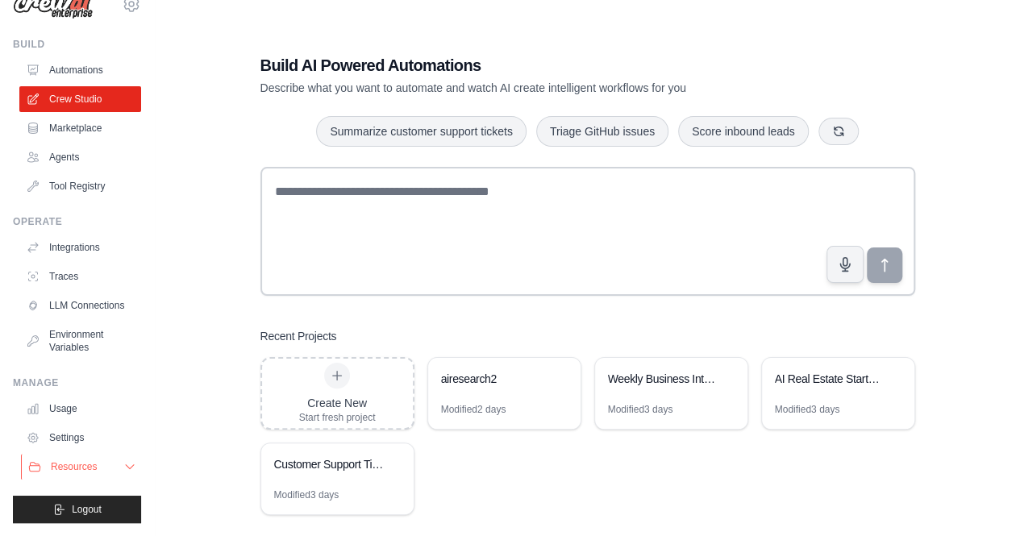
click at [85, 470] on span "Resources" at bounding box center [74, 466] width 46 height 13
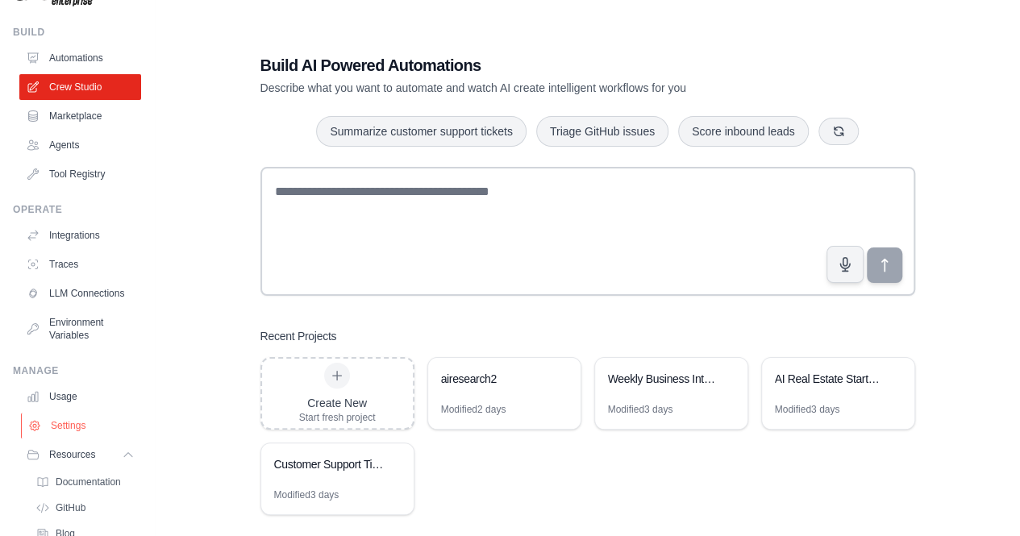
click at [81, 439] on link "Settings" at bounding box center [82, 426] width 122 height 26
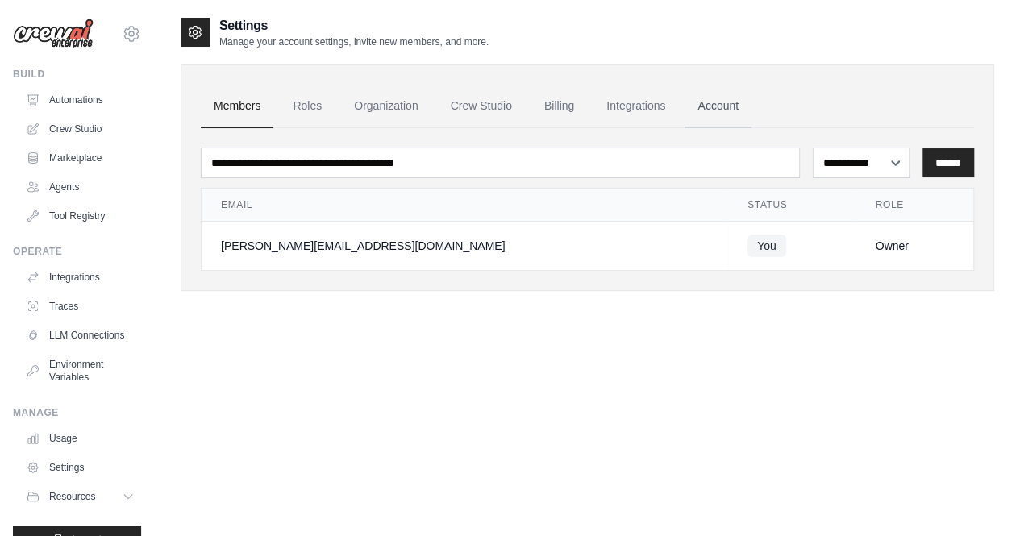
click at [699, 93] on link "Account" at bounding box center [717, 107] width 67 height 44
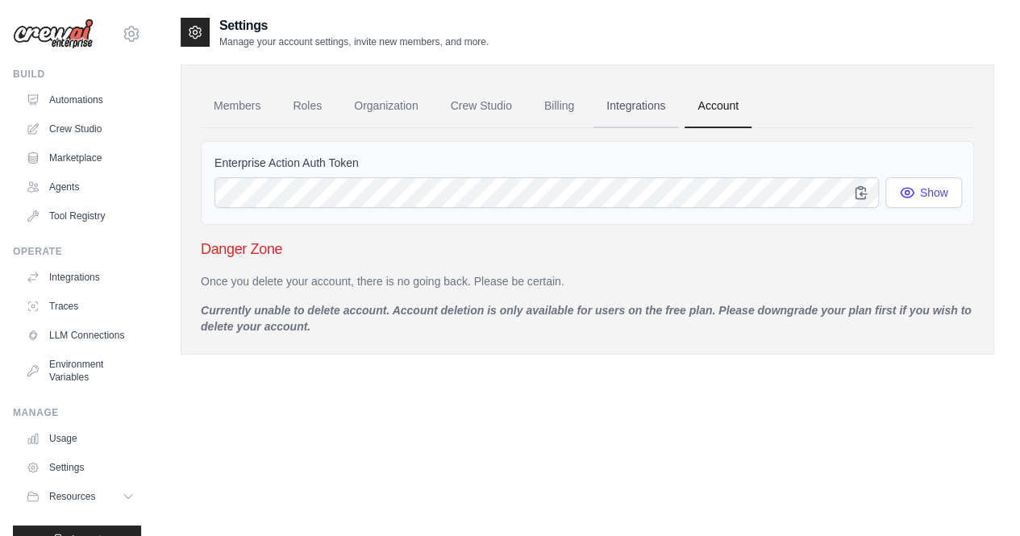
click at [638, 106] on link "Integrations" at bounding box center [635, 107] width 85 height 44
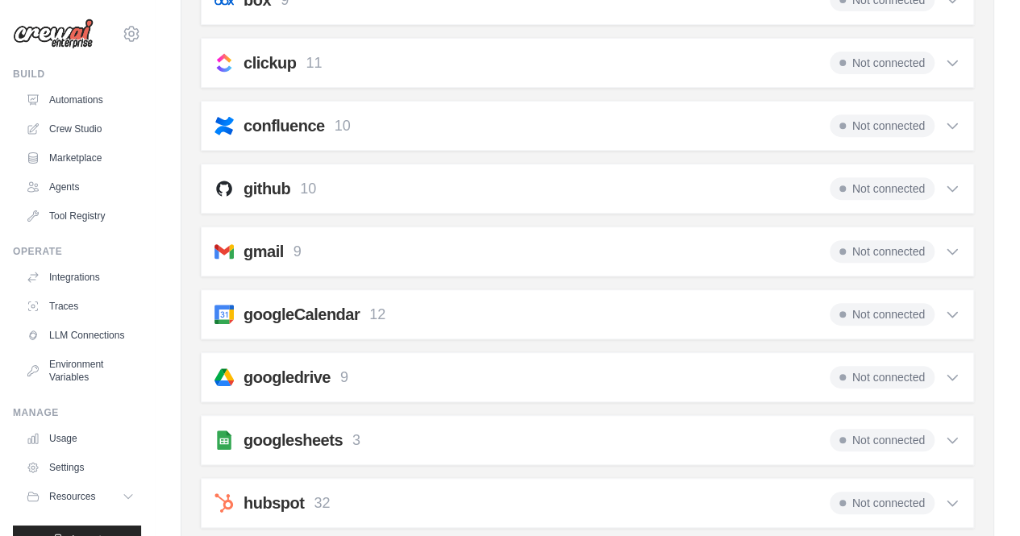
scroll to position [401, 0]
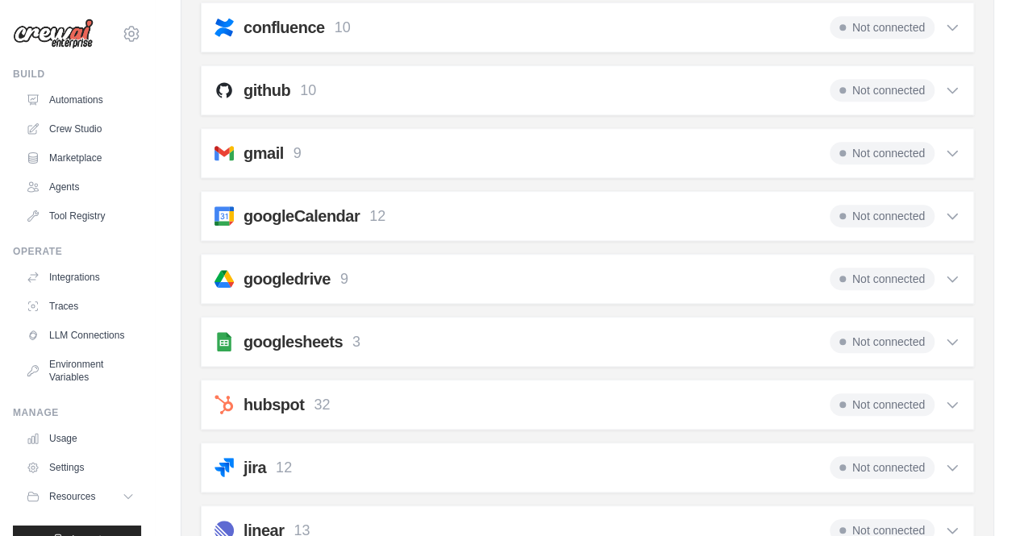
click at [879, 338] on span "Not connected" at bounding box center [882, 342] width 105 height 23
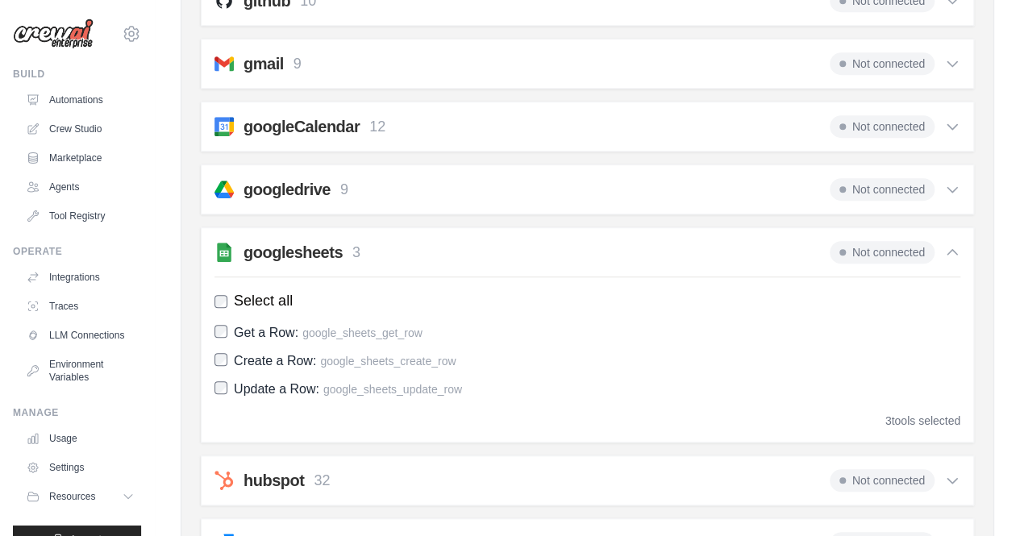
scroll to position [526, 0]
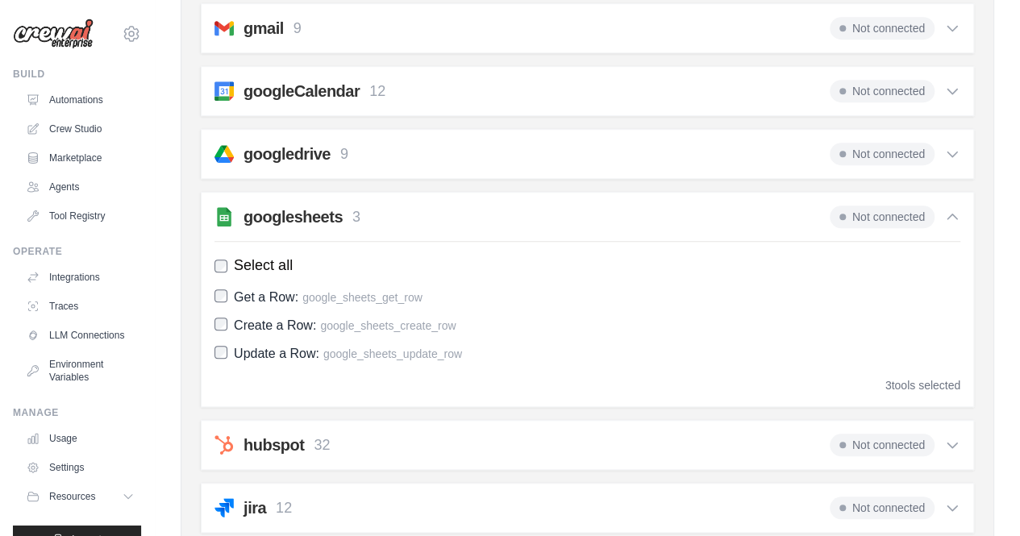
click at [853, 213] on span "Not connected" at bounding box center [882, 217] width 105 height 23
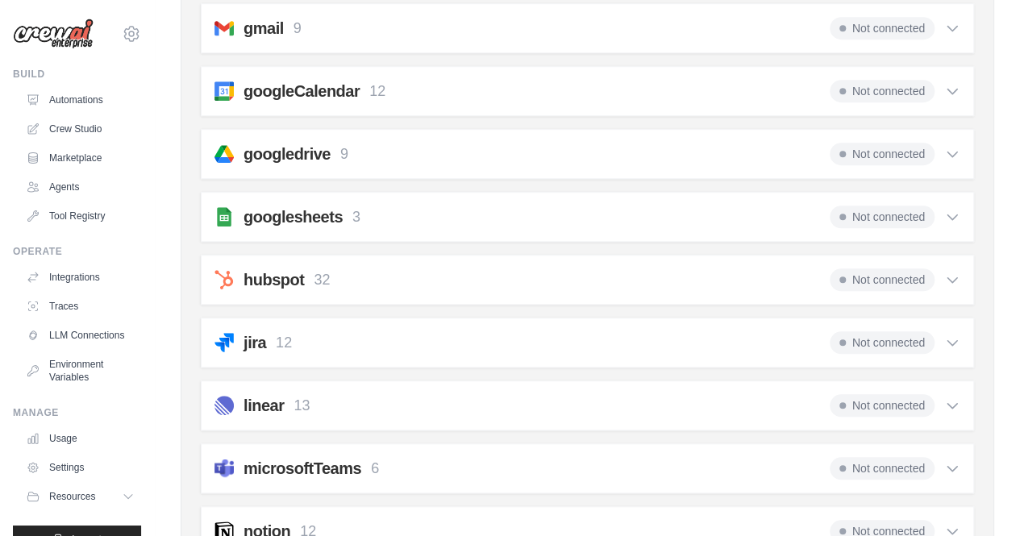
click at [853, 213] on span "Not connected" at bounding box center [882, 217] width 105 height 23
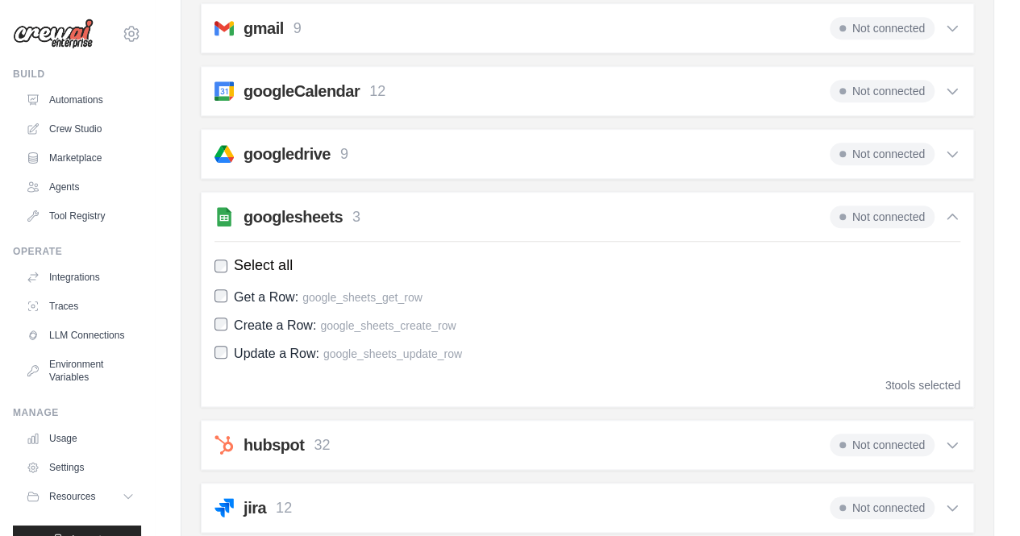
scroll to position [0, 0]
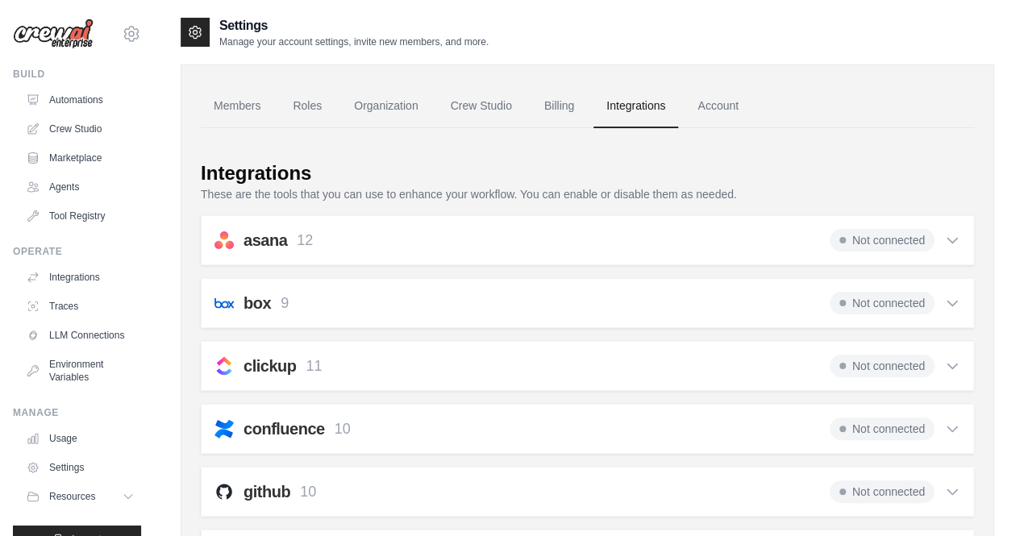
click at [872, 237] on span "Not connected" at bounding box center [882, 240] width 105 height 23
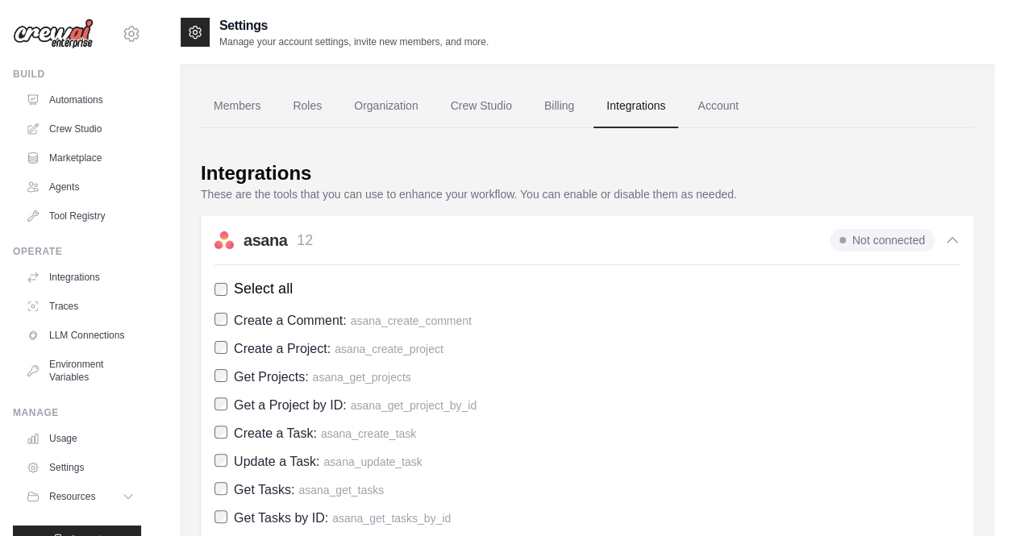
click at [872, 237] on span "Not connected" at bounding box center [882, 240] width 105 height 23
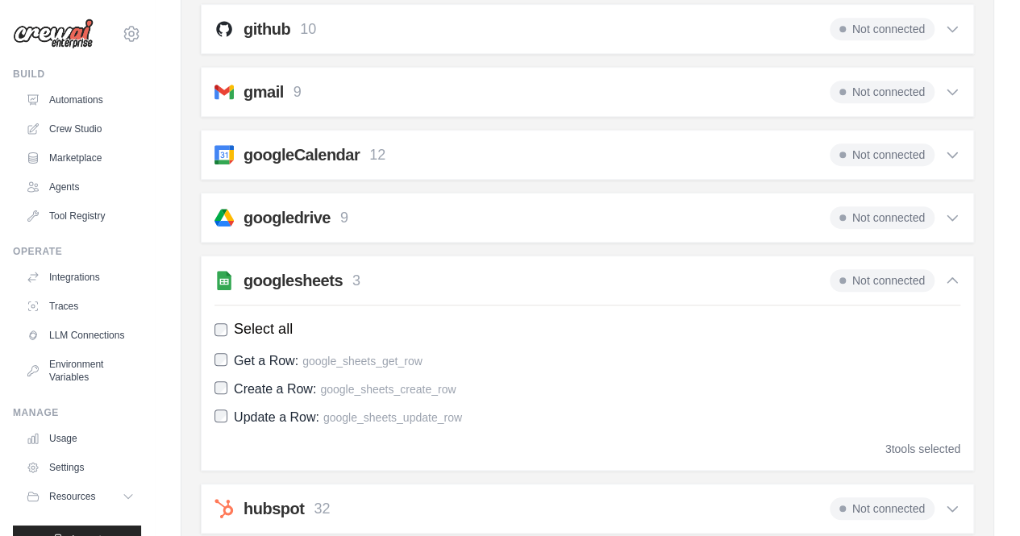
scroll to position [474, 0]
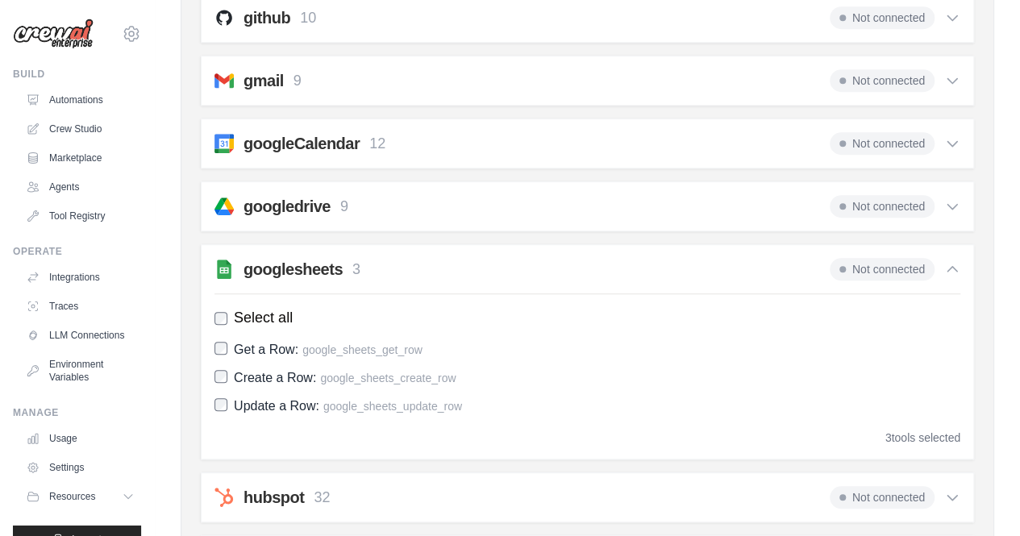
click at [385, 343] on span "google_sheets_get_row" at bounding box center [362, 349] width 120 height 13
click at [388, 343] on span "google_sheets_get_row" at bounding box center [362, 349] width 120 height 13
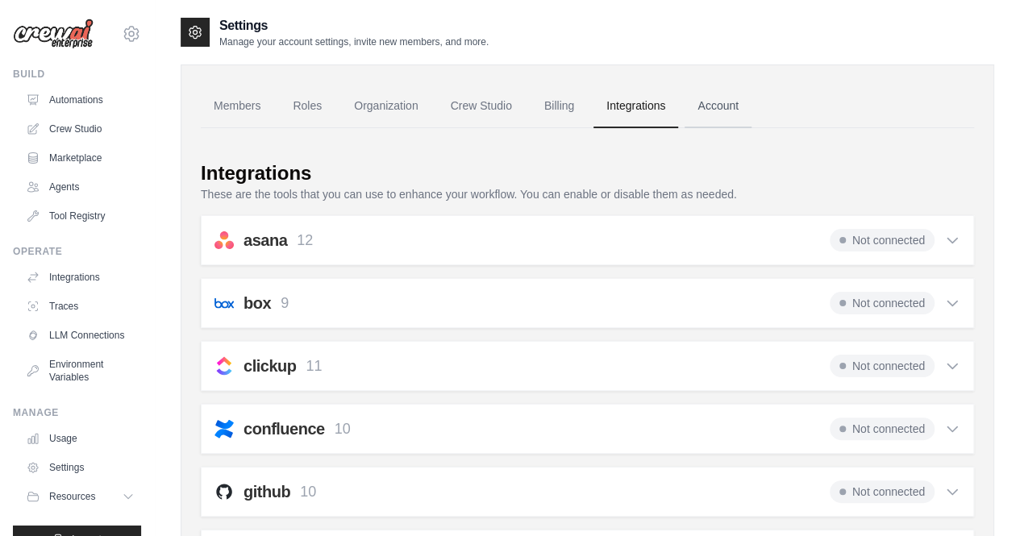
click at [726, 106] on link "Account" at bounding box center [717, 107] width 67 height 44
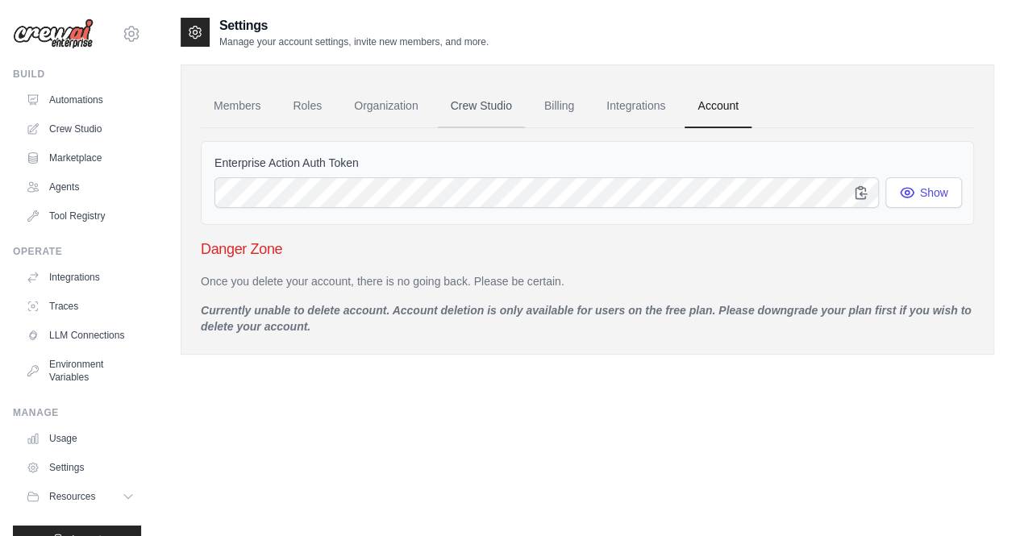
click at [469, 100] on link "Crew Studio" at bounding box center [481, 107] width 87 height 44
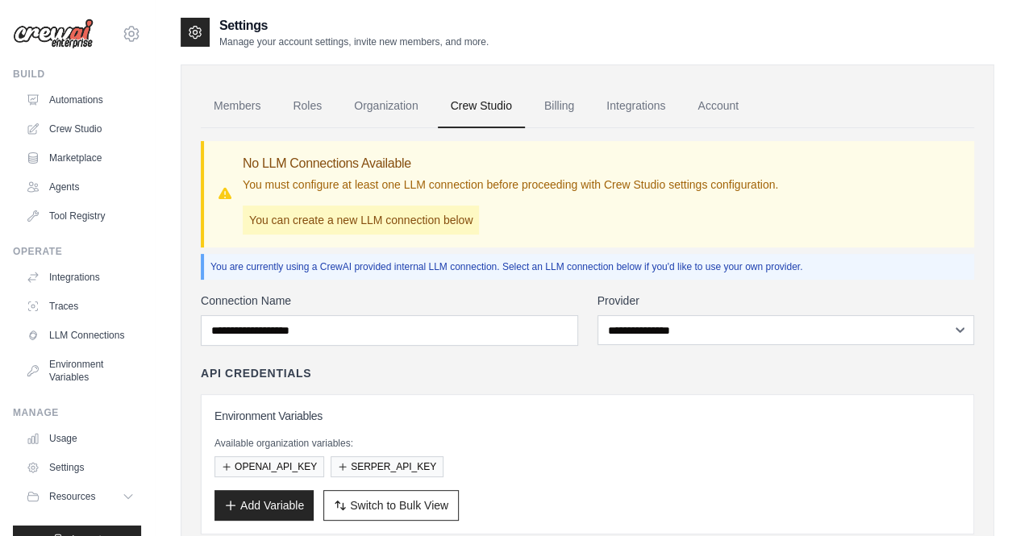
click at [371, 218] on p "You can create a new LLM connection below" at bounding box center [361, 220] width 236 height 29
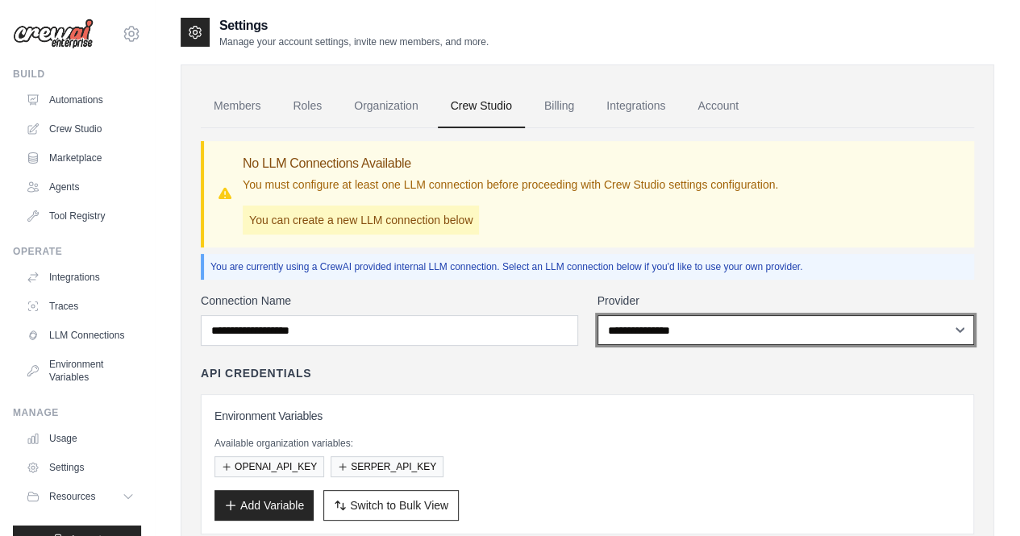
click at [662, 335] on select "**********" at bounding box center [785, 330] width 377 height 30
select select "******"
click at [597, 315] on select "**********" at bounding box center [785, 330] width 377 height 30
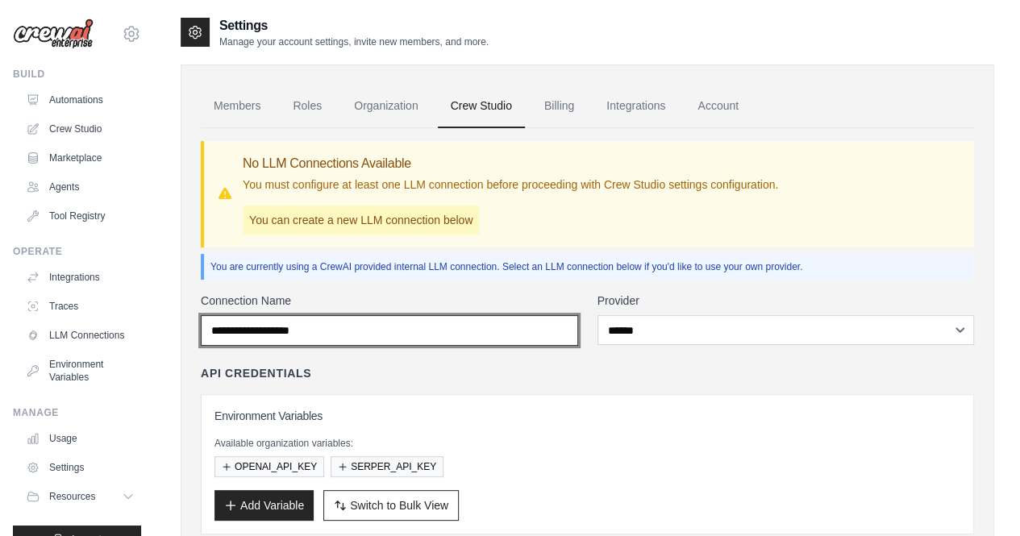
drag, startPoint x: 468, startPoint y: 331, endPoint x: 200, endPoint y: 302, distance: 269.2
click at [201, 302] on div "Connection Name" at bounding box center [389, 319] width 377 height 53
click at [459, 321] on input "Connection Name" at bounding box center [389, 330] width 377 height 31
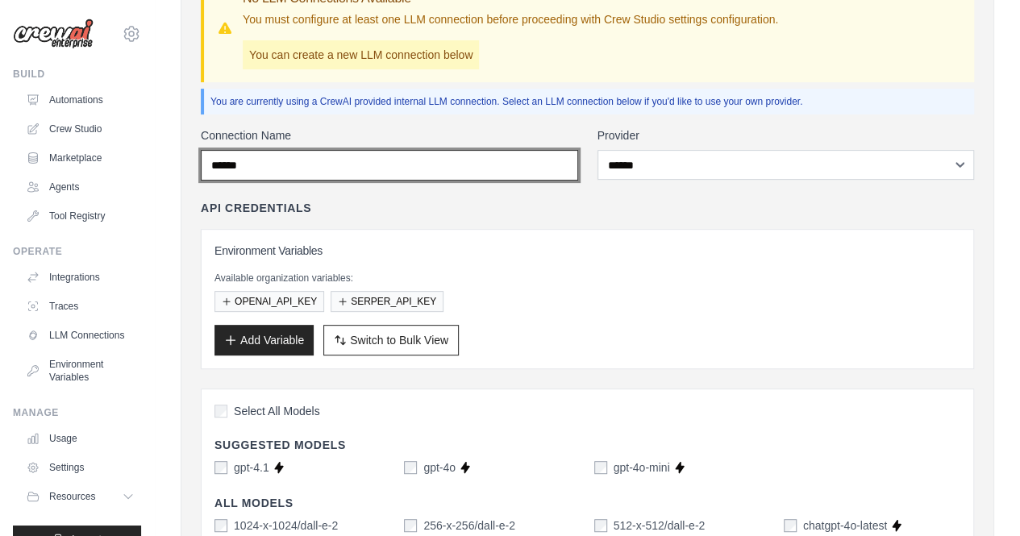
scroll to position [181, 0]
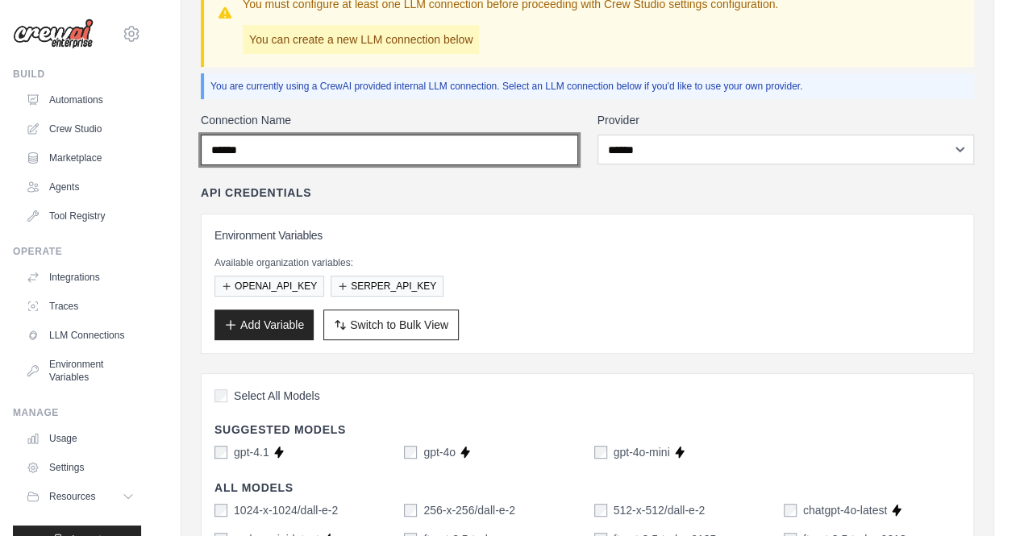
type input "******"
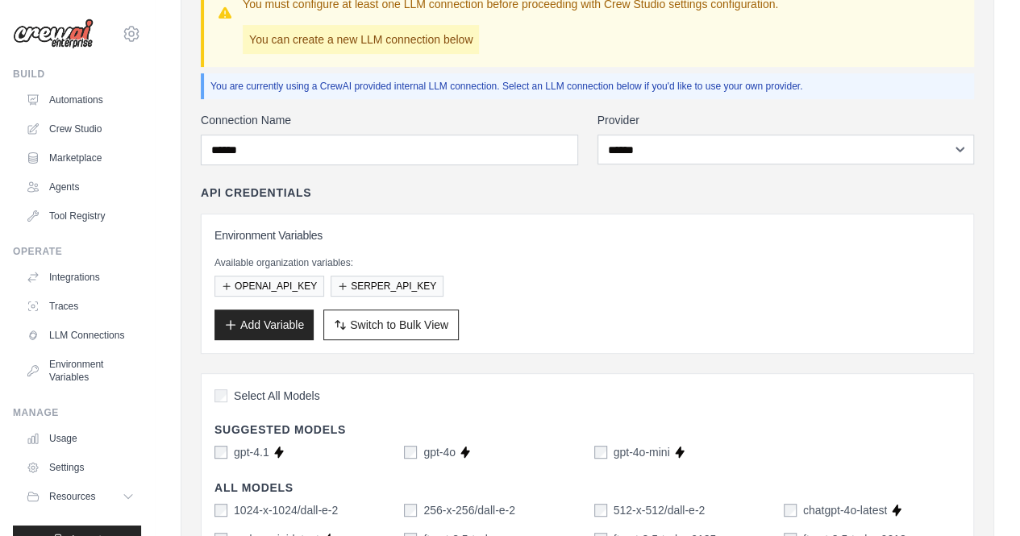
click at [611, 290] on div "OPENAI_API_KEY SERPER_API_KEY" at bounding box center [587, 286] width 746 height 21
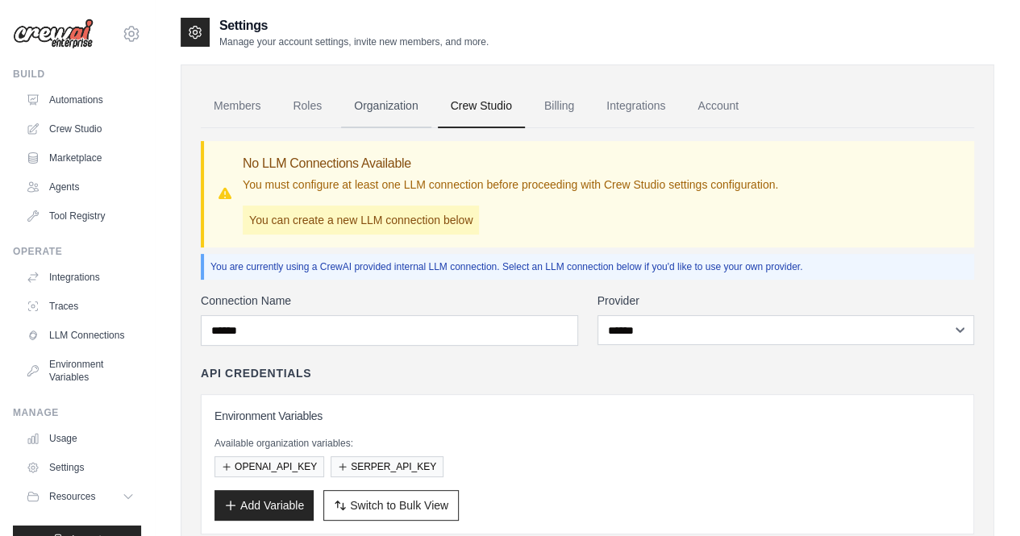
click at [393, 98] on link "Organization" at bounding box center [385, 107] width 89 height 44
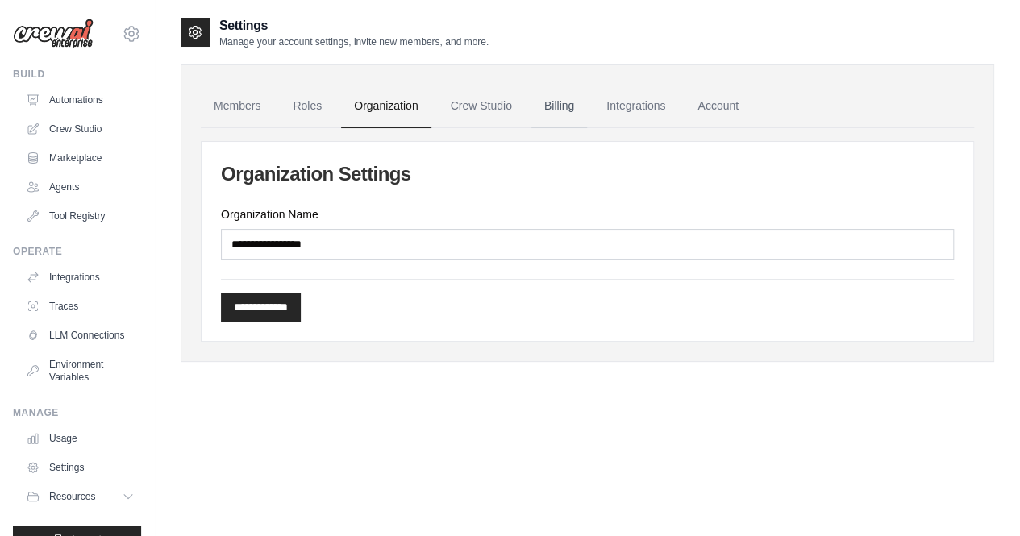
click at [562, 103] on link "Billing" at bounding box center [559, 107] width 56 height 44
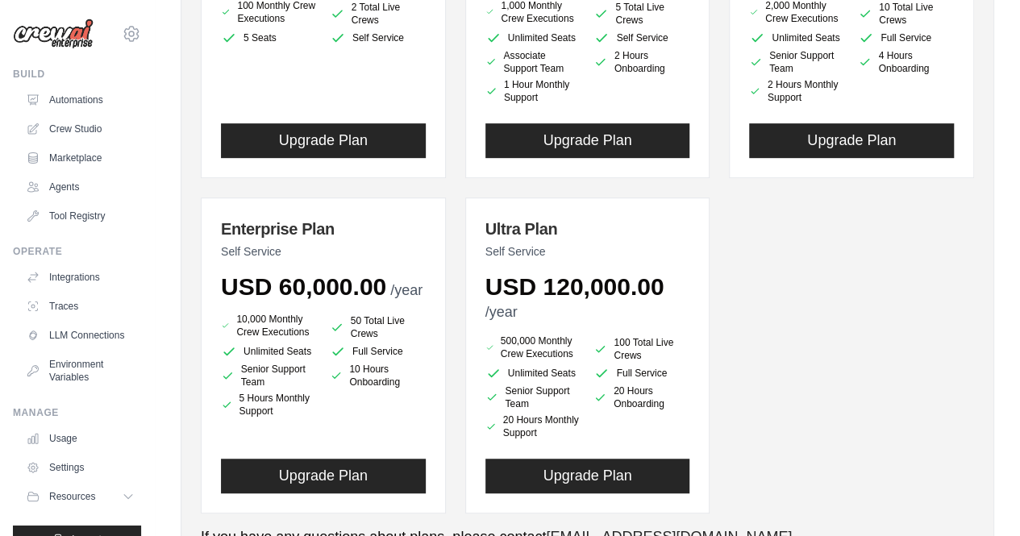
scroll to position [2, 0]
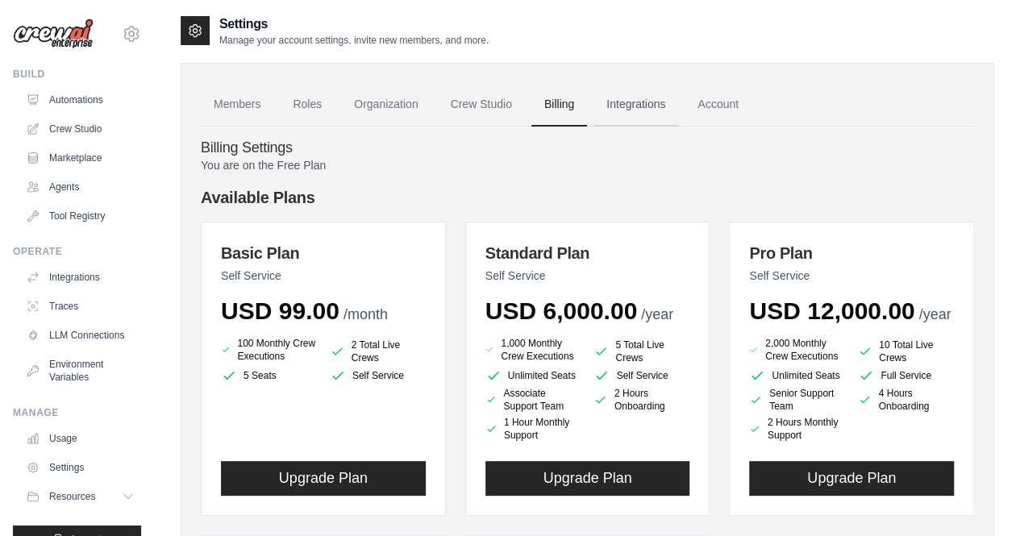
click at [632, 106] on link "Integrations" at bounding box center [635, 105] width 85 height 44
click at [614, 97] on link "Integrations" at bounding box center [635, 105] width 85 height 44
click at [617, 94] on link "Integrations" at bounding box center [635, 105] width 85 height 44
click at [629, 112] on link "Integrations" at bounding box center [635, 105] width 85 height 44
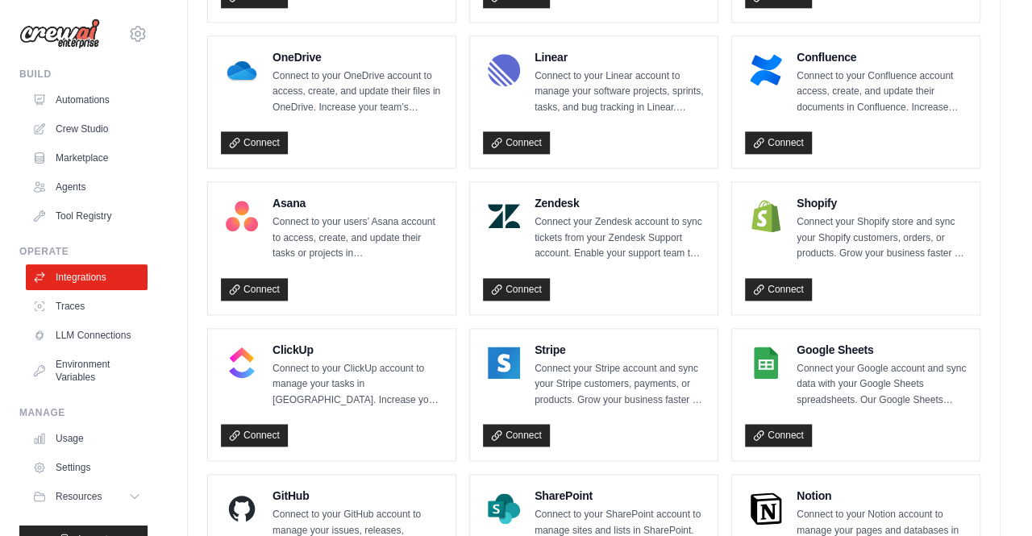
scroll to position [953, 0]
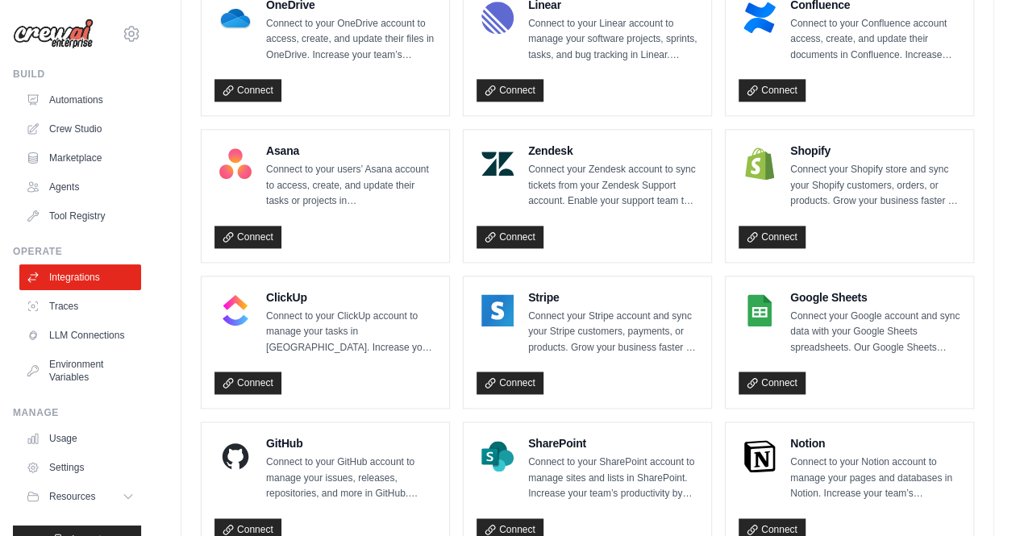
drag, startPoint x: 1029, startPoint y: 101, endPoint x: 1009, endPoint y: 385, distance: 284.5
click at [785, 377] on link "Connect" at bounding box center [771, 383] width 67 height 23
